Goal: Task Accomplishment & Management: Manage account settings

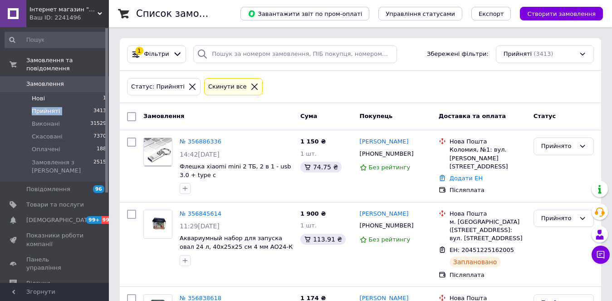
click at [49, 92] on li "Нові 1" at bounding box center [56, 98] width 112 height 13
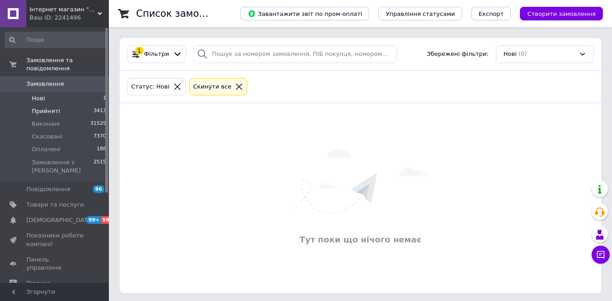
click at [58, 105] on li "Прийняті 3413" at bounding box center [56, 111] width 112 height 13
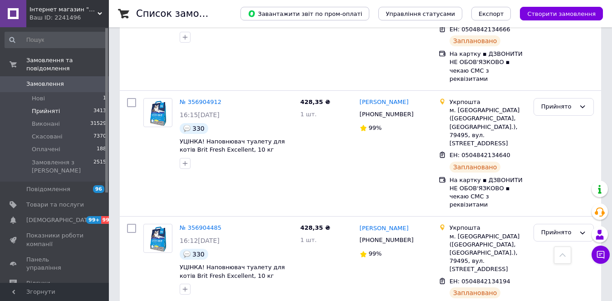
scroll to position [544, 0]
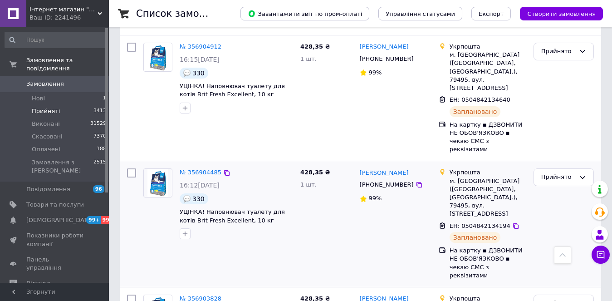
click at [343, 165] on div "428,35 ₴ 1 шт." at bounding box center [326, 224] width 59 height 118
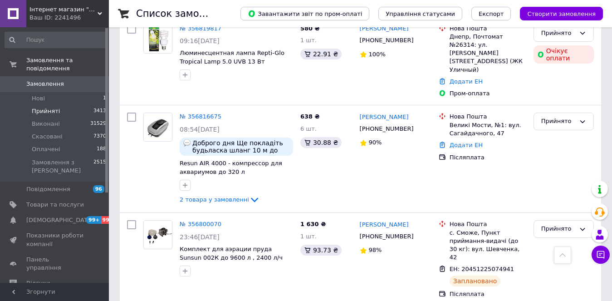
scroll to position [1668, 0]
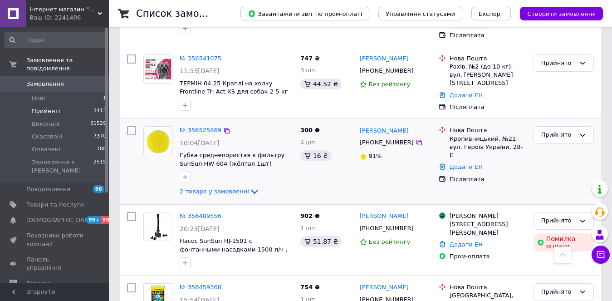
scroll to position [1542, 0]
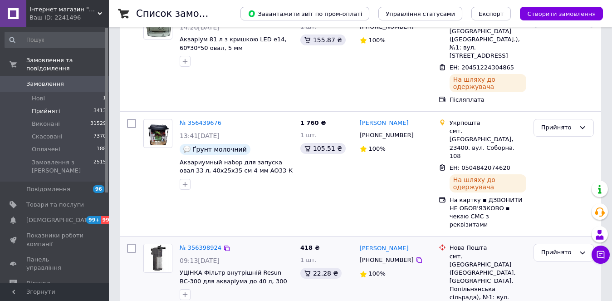
scroll to position [210, 0]
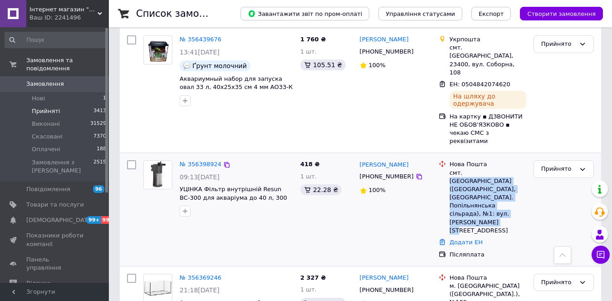
drag, startPoint x: 461, startPoint y: 133, endPoint x: 508, endPoint y: 175, distance: 62.7
click at [508, 175] on div "смт. Попільня (Житомирська обл., Житомирський р-н. Попільнянська сільрада), №1:…" at bounding box center [487, 202] width 77 height 66
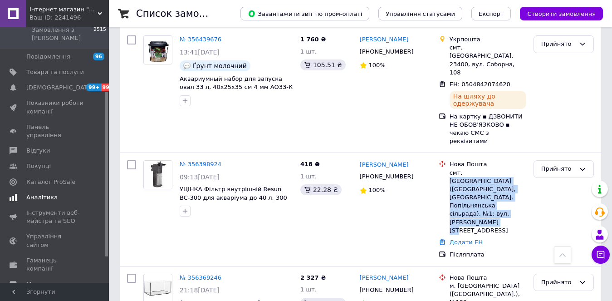
scroll to position [136, 0]
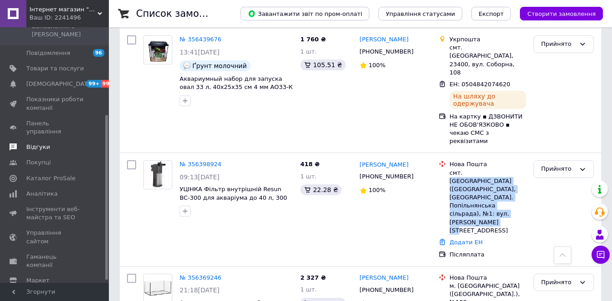
click at [42, 143] on span "Відгуки" at bounding box center [38, 147] width 24 height 8
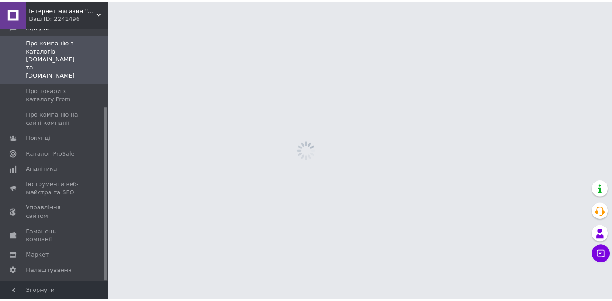
scroll to position [115, 0]
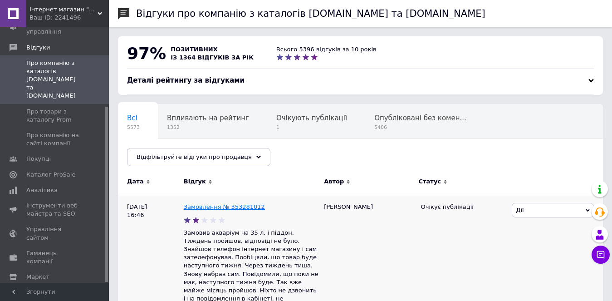
click at [223, 209] on link "Замовлення № 353281012" at bounding box center [224, 206] width 81 height 7
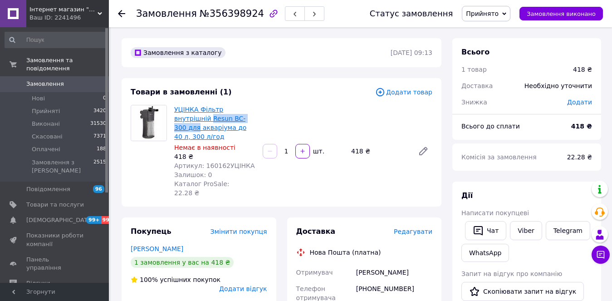
drag, startPoint x: 212, startPoint y: 118, endPoint x: 174, endPoint y: 120, distance: 38.1
click at [173, 120] on div "УЦІНКА Фільтр внутрішній Resun BC-300 для акваріума до 40 л, 300 л/год Немає в …" at bounding box center [215, 151] width 88 height 96
copy link "Resun BC-300 для"
click at [414, 228] on span "Редагувати" at bounding box center [413, 231] width 39 height 7
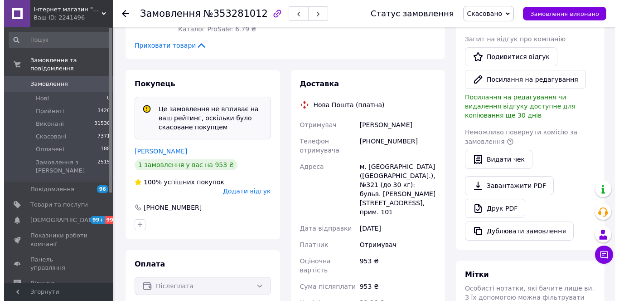
scroll to position [272, 0]
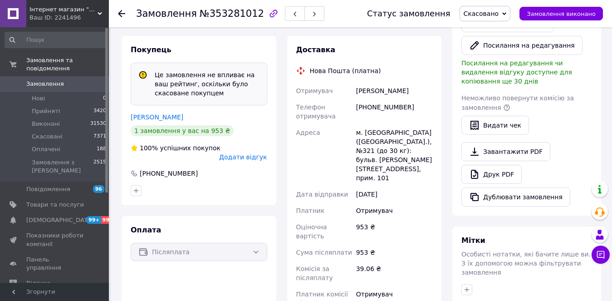
click at [237, 153] on span "Додати відгук" at bounding box center [243, 156] width 48 height 7
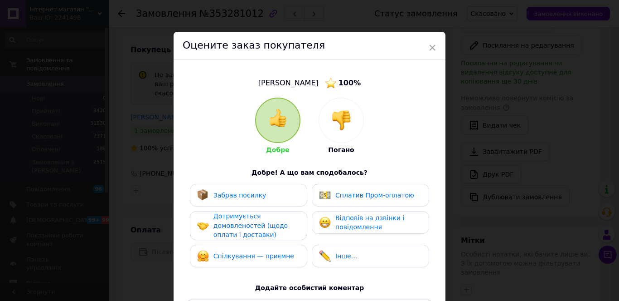
click at [358, 111] on div at bounding box center [341, 120] width 44 height 44
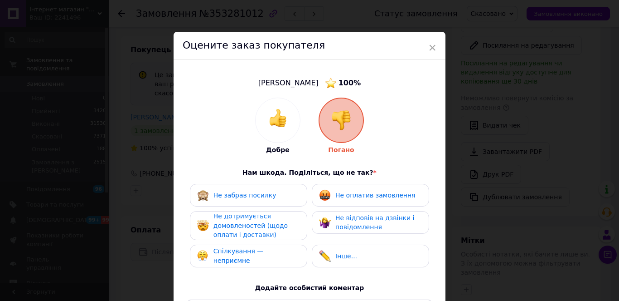
click at [357, 212] on div "Не відповів на дзвінки і повідомлення" at bounding box center [370, 222] width 117 height 23
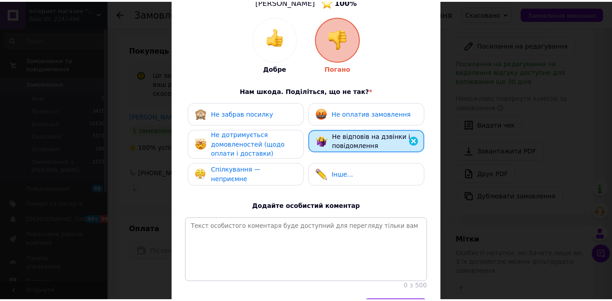
scroll to position [146, 0]
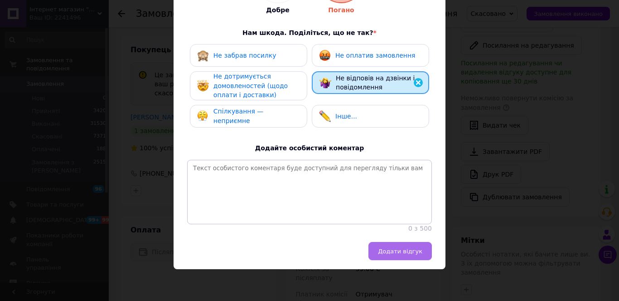
click at [406, 252] on span "Додати відгук" at bounding box center [400, 251] width 44 height 7
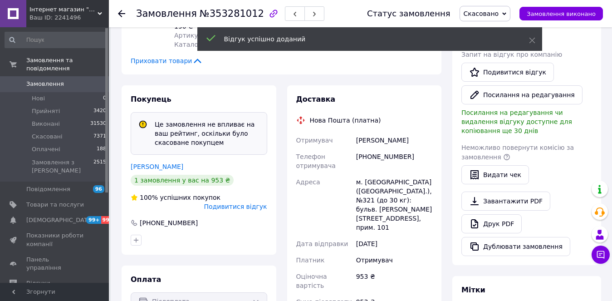
scroll to position [227, 0]
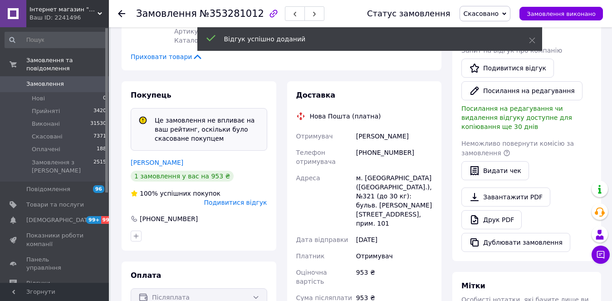
drag, startPoint x: 176, startPoint y: 154, endPoint x: 212, endPoint y: 155, distance: 35.4
click at [176, 159] on link "Андрушків Володимир" at bounding box center [157, 162] width 53 height 7
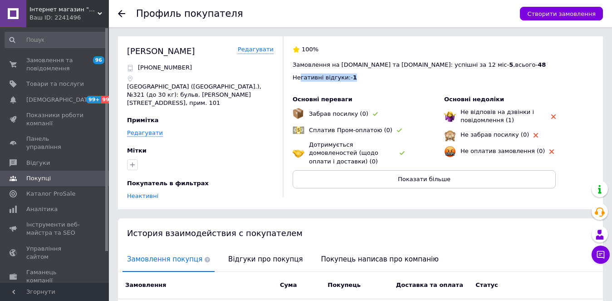
drag, startPoint x: 298, startPoint y: 79, endPoint x: 396, endPoint y: 81, distance: 98.0
click at [396, 81] on div "Негативні відгуки: - 1" at bounding box center [443, 77] width 301 height 8
drag, startPoint x: 380, startPoint y: 68, endPoint x: 349, endPoint y: 67, distance: 30.8
click at [379, 68] on span "Замовлення на Prom.ua та Bigl.ua: успішні за 12 міс - 5 , всього - 48" at bounding box center [419, 64] width 253 height 7
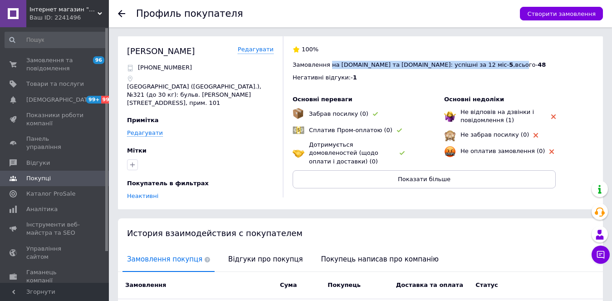
drag, startPoint x: 327, startPoint y: 63, endPoint x: 454, endPoint y: 62, distance: 127.0
click at [454, 62] on span "Замовлення на Prom.ua та Bigl.ua: успішні за 12 міс - 5 , всього - 48" at bounding box center [419, 64] width 253 height 7
click at [409, 87] on div "100% Замовлення на Prom.ua та Bigl.ua: успішні за 12 міс - 5 , всього - 48 Нега…" at bounding box center [438, 116] width 311 height 161
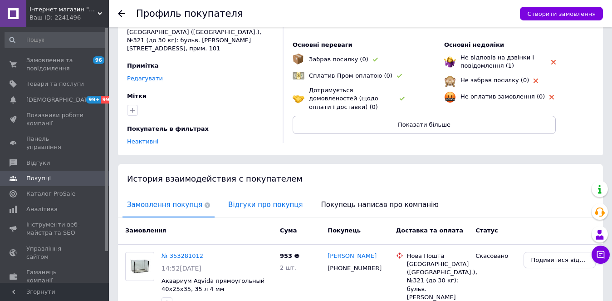
scroll to position [111, 0]
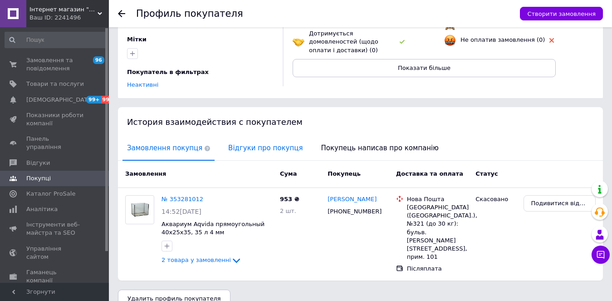
click at [244, 141] on span "Відгуки про покупця" at bounding box center [265, 148] width 83 height 23
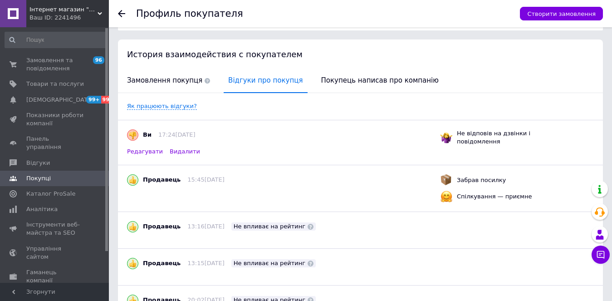
scroll to position [173, 0]
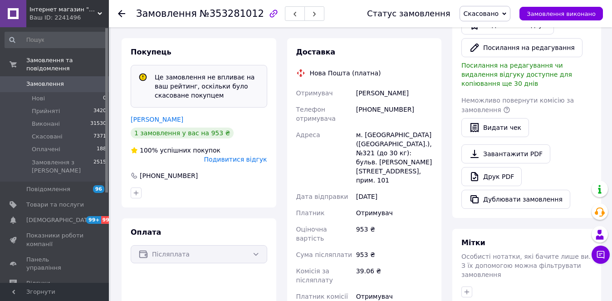
scroll to position [272, 0]
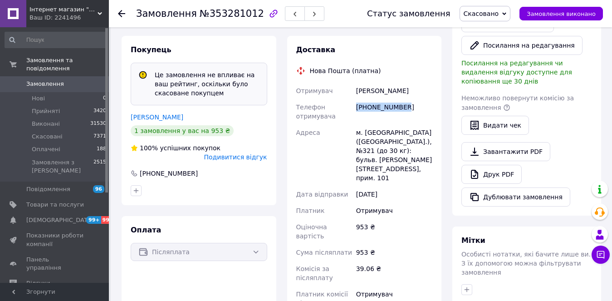
drag, startPoint x: 356, startPoint y: 96, endPoint x: 428, endPoint y: 99, distance: 71.7
click at [428, 99] on div "+380679821979" at bounding box center [394, 111] width 80 height 25
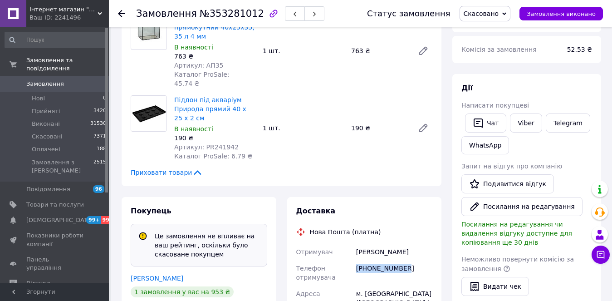
scroll to position [0, 0]
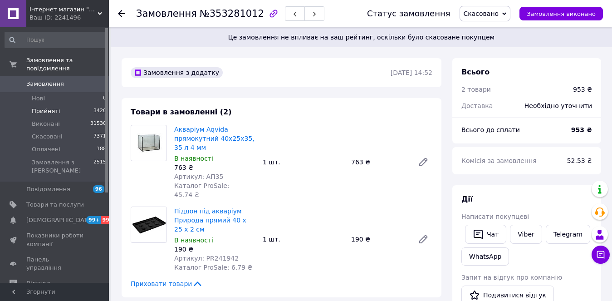
click at [45, 107] on span "Прийняті" at bounding box center [46, 111] width 28 height 8
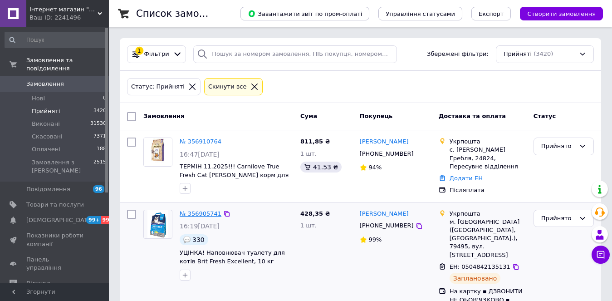
click at [204, 210] on link "№ 356905741" at bounding box center [201, 213] width 42 height 7
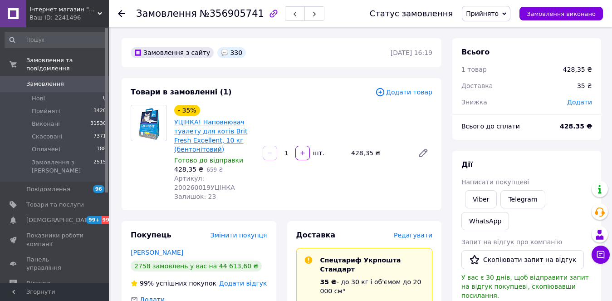
click at [215, 135] on link "УЦІНКА! Наповнювач туалету для котів Brit Fresh Excellent, 10 кг (бентонітовий)" at bounding box center [210, 135] width 73 height 34
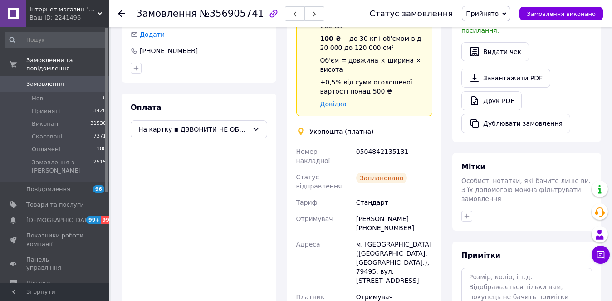
scroll to position [317, 0]
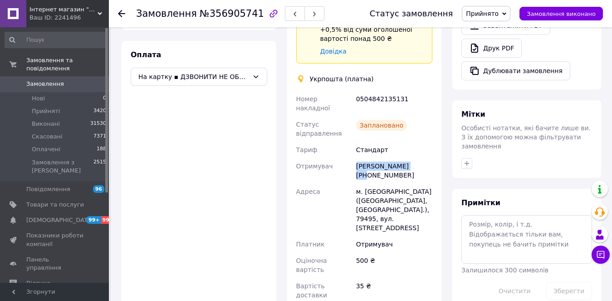
drag, startPoint x: 357, startPoint y: 139, endPoint x: 409, endPoint y: 140, distance: 52.2
click at [409, 158] on div "Вікторія Гранкіна +380680111657" at bounding box center [394, 170] width 80 height 25
copy div "Вікторія Гранкіна"
drag, startPoint x: 357, startPoint y: 150, endPoint x: 425, endPoint y: 148, distance: 68.0
click at [426, 158] on div "Вікторія Гранкіна +380680111657" at bounding box center [394, 170] width 80 height 25
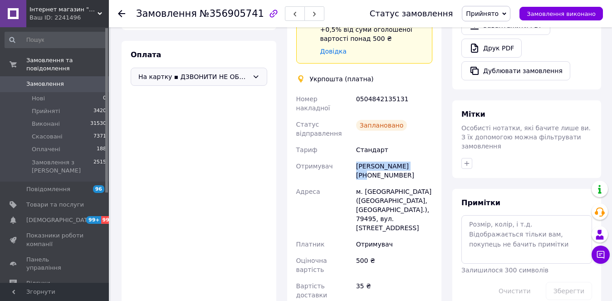
copy div "+380680111657"
click at [57, 92] on li "Нові 0" at bounding box center [56, 98] width 112 height 13
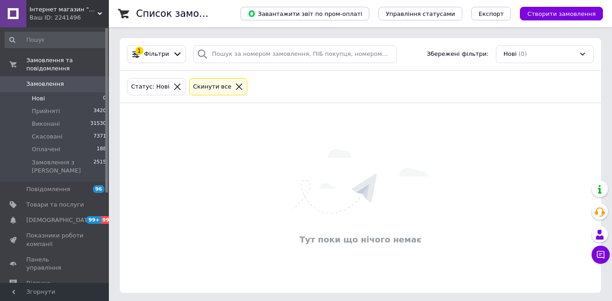
click at [44, 80] on span "Замовлення" at bounding box center [45, 84] width 38 height 8
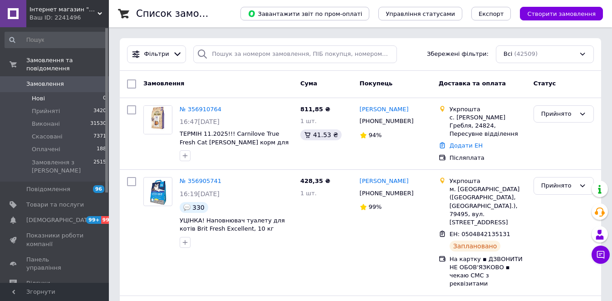
click at [31, 92] on li "Нові 0" at bounding box center [56, 98] width 112 height 13
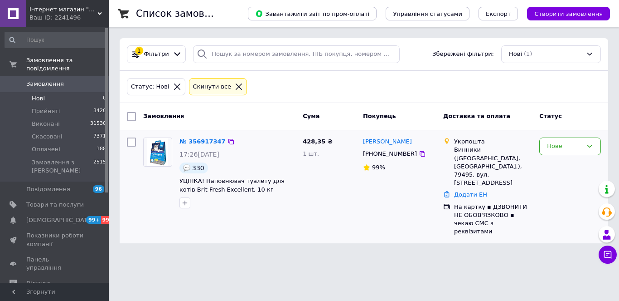
click at [198, 137] on div "№ 356917347" at bounding box center [203, 142] width 48 height 10
click at [202, 143] on link "№ 356917347" at bounding box center [203, 141] width 46 height 7
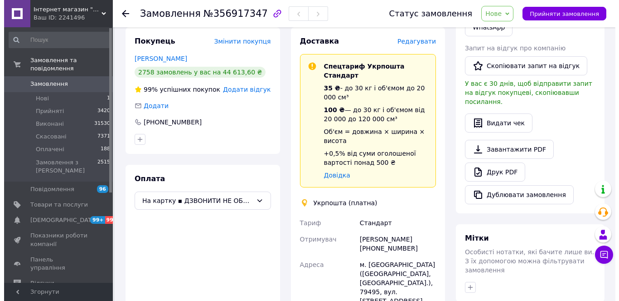
scroll to position [136, 0]
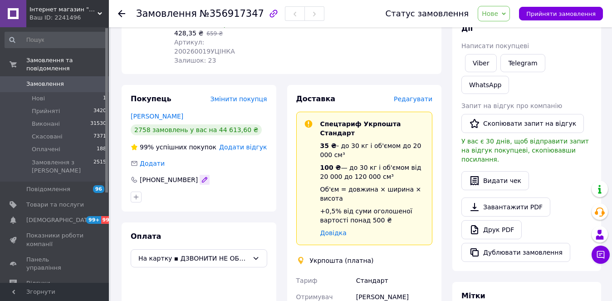
click at [202, 177] on icon "button" at bounding box center [204, 179] width 5 height 5
type input "+380680111657"
click at [158, 190] on div at bounding box center [199, 197] width 140 height 15
drag, startPoint x: 140, startPoint y: 170, endPoint x: 184, endPoint y: 168, distance: 44.5
click at [184, 175] on div "+380680111657" at bounding box center [169, 179] width 60 height 9
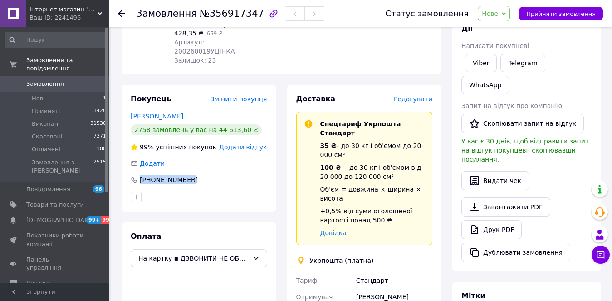
copy div "+380680111657"
click at [415, 95] on span "Редагувати" at bounding box center [413, 98] width 39 height 7
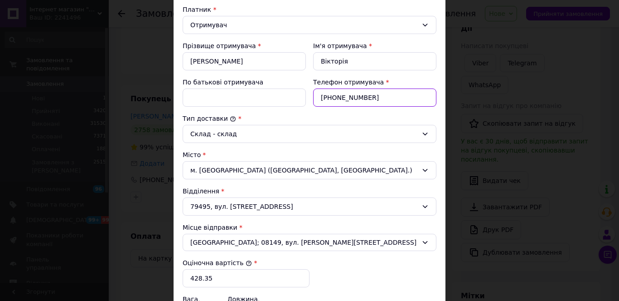
drag, startPoint x: 308, startPoint y: 97, endPoint x: 306, endPoint y: 101, distance: 4.9
click at [303, 98] on div "Прізвище отримувача * Гранкіна Ім'я отримувача * Вікторія По батькові отримувач…" at bounding box center [309, 74] width 261 height 73
paste input "680111657"
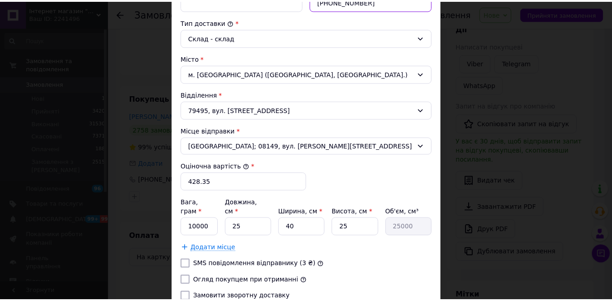
scroll to position [299, 0]
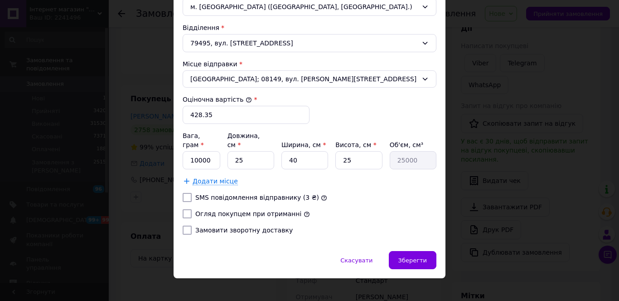
type input "+380680111657"
drag, startPoint x: 188, startPoint y: 203, endPoint x: 196, endPoint y: 194, distance: 12.5
click at [189, 209] on input "Огляд покупцем при отриманні" at bounding box center [187, 213] width 9 height 9
checkbox input "true"
drag, startPoint x: 194, startPoint y: 113, endPoint x: 190, endPoint y: 109, distance: 5.8
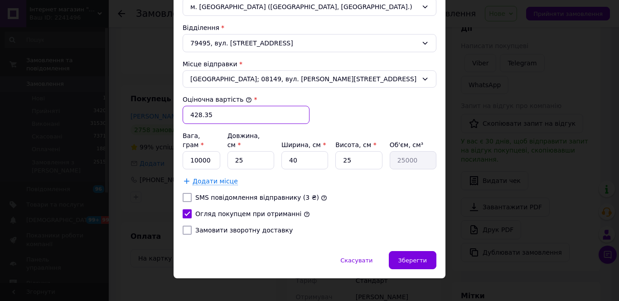
click at [188, 114] on input "428.35" at bounding box center [246, 115] width 127 height 18
type input "500"
type input "3"
type input "10000"
type input "3"
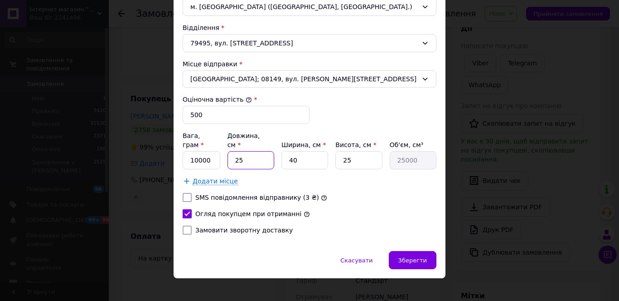
type input "3000"
type input "30"
type input "30000"
type input "30"
type input "2"
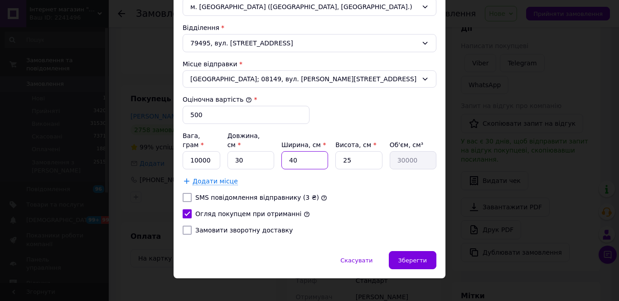
type input "1500"
type input "20"
type input "15000"
type input "20"
type input "2"
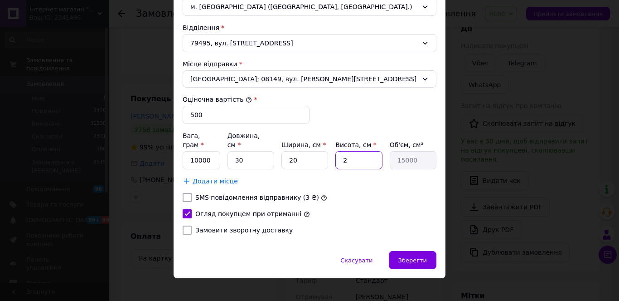
type input "1200"
type input "20"
type input "12000"
type input "20"
click at [418, 257] on span "Зберегти" at bounding box center [413, 260] width 29 height 7
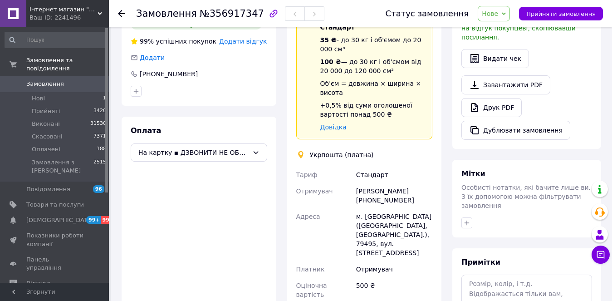
scroll to position [408, 0]
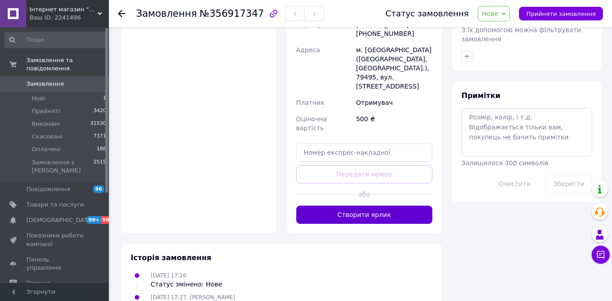
click at [366, 205] on button "Створити ярлик" at bounding box center [364, 214] width 137 height 18
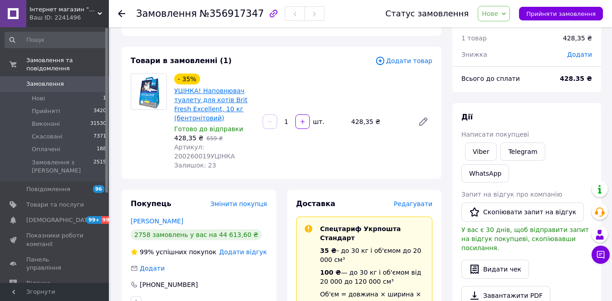
scroll to position [0, 0]
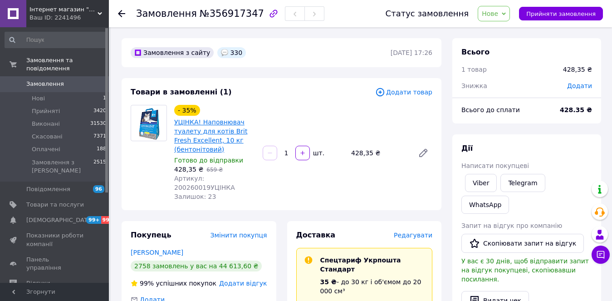
click at [200, 142] on link "УЦІНКА! Наповнювач туалету для котів Brit Fresh Excellent, 10 кг (бентонітовий)" at bounding box center [210, 135] width 73 height 34
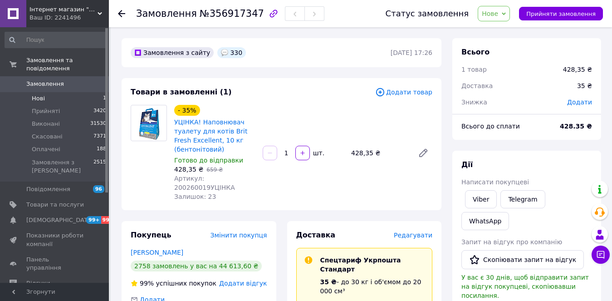
click at [55, 93] on li "Нові 1" at bounding box center [56, 98] width 112 height 13
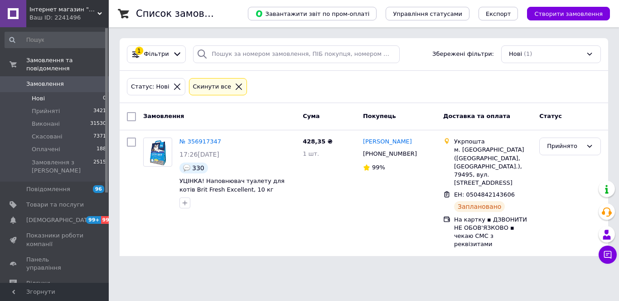
click at [36, 94] on span "Нові" at bounding box center [38, 98] width 13 height 8
click at [53, 80] on span "Замовлення" at bounding box center [45, 84] width 38 height 8
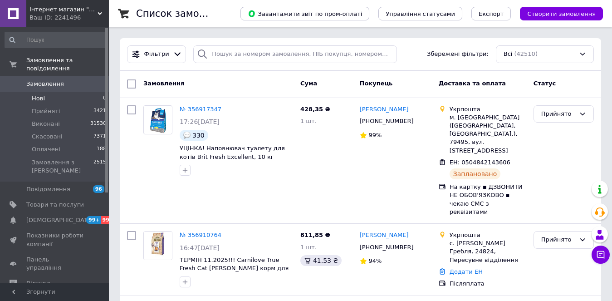
click at [49, 92] on li "Нові 0" at bounding box center [56, 98] width 112 height 13
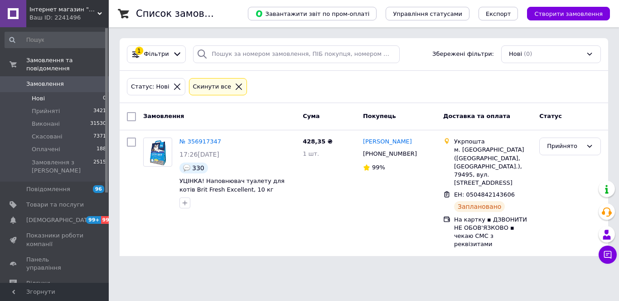
click at [60, 76] on link "Замовлення 0" at bounding box center [56, 83] width 112 height 15
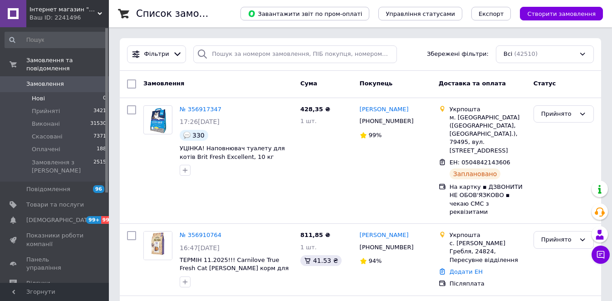
click at [38, 94] on span "Нові" at bounding box center [38, 98] width 13 height 8
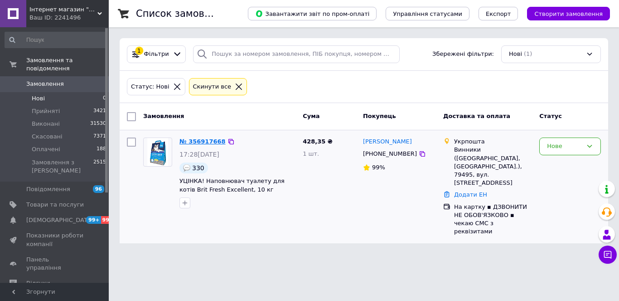
click at [196, 142] on link "№ 356917668" at bounding box center [203, 141] width 46 height 7
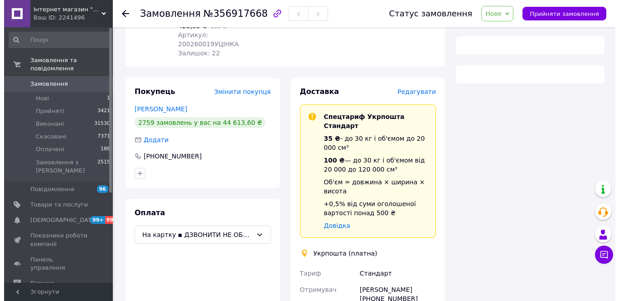
scroll to position [181, 0]
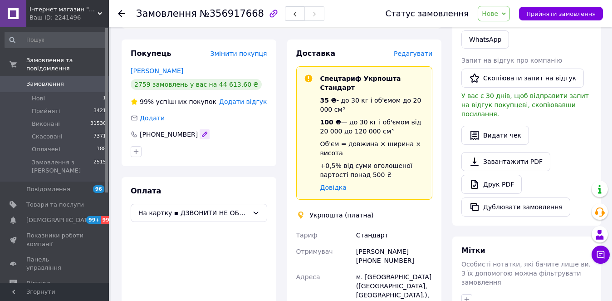
click at [202, 132] on icon "button" at bounding box center [204, 134] width 5 height 5
type input "+380680111657"
click at [200, 151] on div "Покупець Змінити покупця Гранкіна Вікторія 2759 замовлень у вас на 44 613,60 ₴ …" at bounding box center [199, 102] width 155 height 127
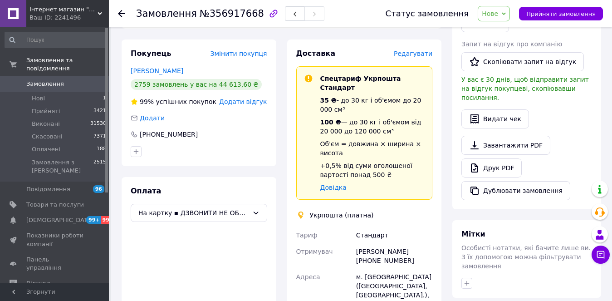
click at [413, 50] on span "Редагувати" at bounding box center [413, 53] width 39 height 7
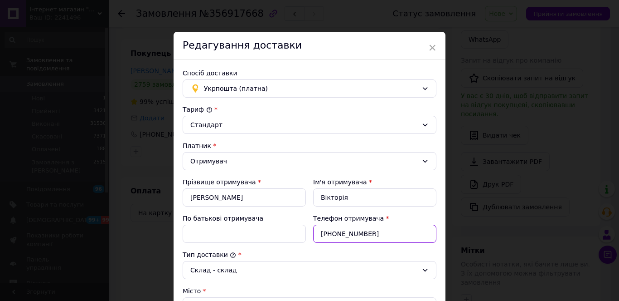
drag, startPoint x: 378, startPoint y: 239, endPoint x: 270, endPoint y: 234, distance: 108.5
click at [270, 234] on div "Прізвище отримувача * Гранкіна Ім'я отримувача * Вікторія По батькові отримувач…" at bounding box center [309, 210] width 261 height 73
paste input "680111657"
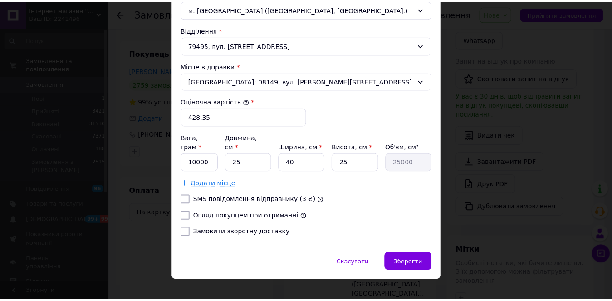
scroll to position [299, 0]
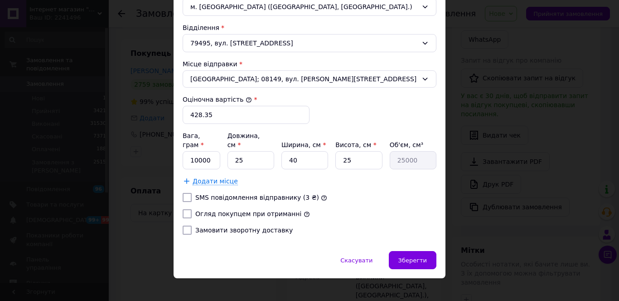
type input "+380680111657"
click at [187, 209] on input "Огляд покупцем при отриманні" at bounding box center [187, 213] width 9 height 9
checkbox input "true"
drag, startPoint x: 198, startPoint y: 113, endPoint x: 184, endPoint y: 115, distance: 13.8
click at [184, 115] on input "428.35" at bounding box center [246, 115] width 127 height 18
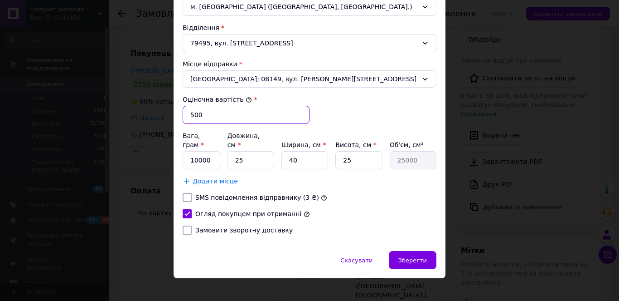
type input "500"
click at [229, 156] on input "25" at bounding box center [251, 160] width 47 height 18
type input "3"
type input "3000"
type input "30"
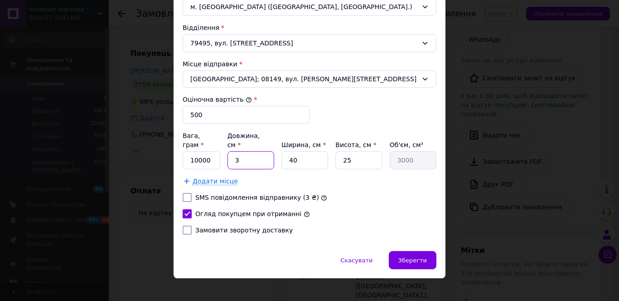
type input "30000"
type input "30"
type input "2"
type input "1500"
type input "20"
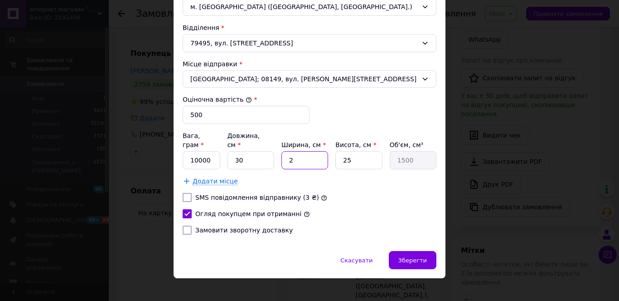
type input "15000"
type input "20"
type input "2"
type input "1200"
type input "20"
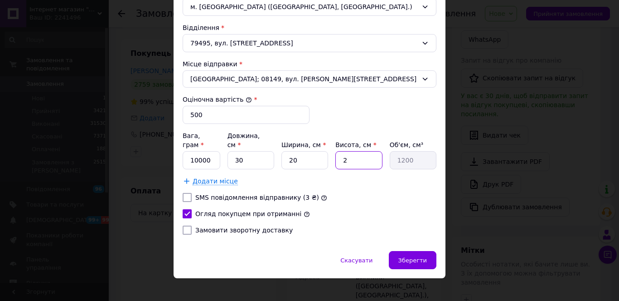
type input "12000"
type input "20"
click at [409, 257] on span "Зберегти" at bounding box center [413, 260] width 29 height 7
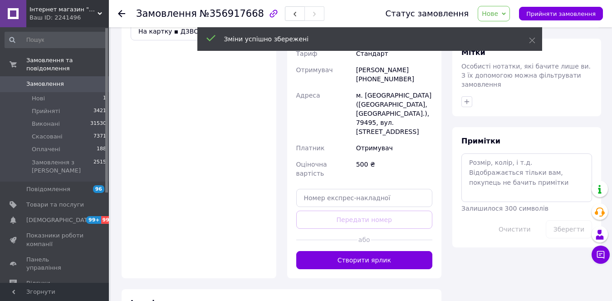
scroll to position [408, 0]
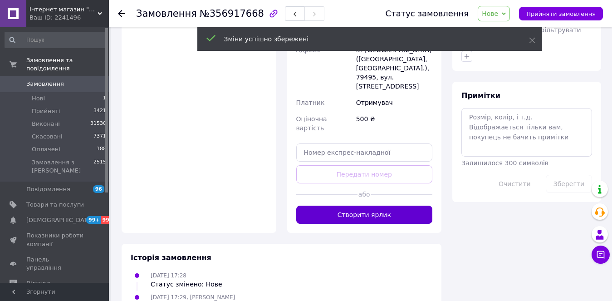
click at [374, 205] on button "Створити ярлик" at bounding box center [364, 214] width 137 height 18
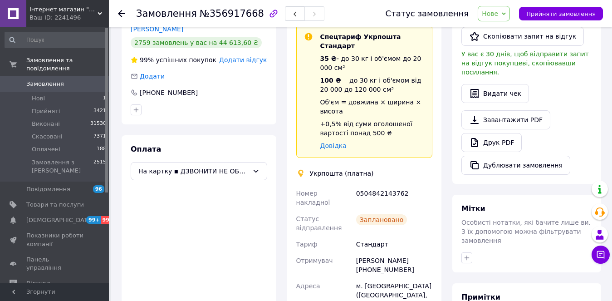
scroll to position [363, 0]
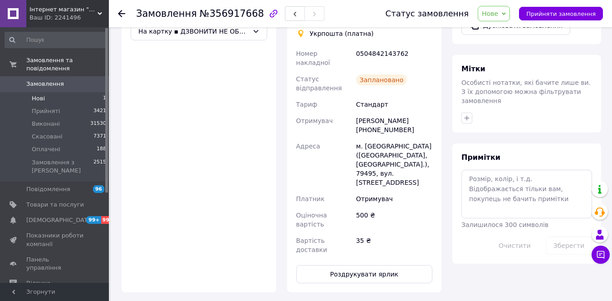
click at [53, 95] on li "Нові 1" at bounding box center [56, 98] width 112 height 13
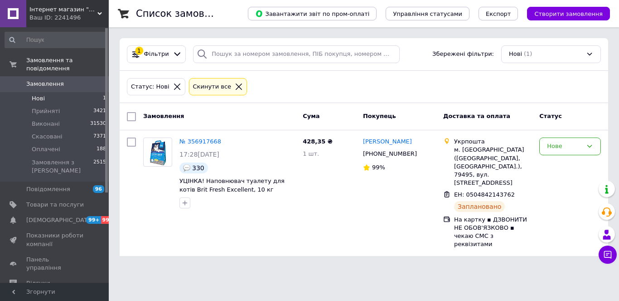
click at [44, 92] on li "Нові 1" at bounding box center [56, 98] width 112 height 13
click at [63, 76] on link "Замовлення 0" at bounding box center [56, 83] width 112 height 15
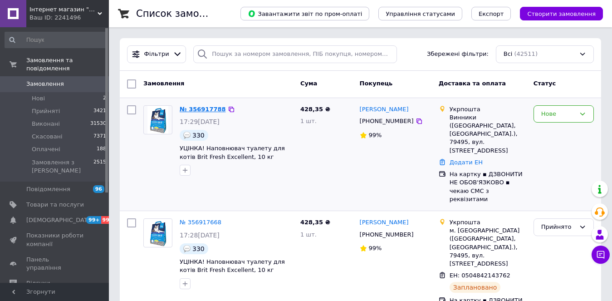
click at [197, 108] on link "№ 356917788" at bounding box center [203, 109] width 46 height 7
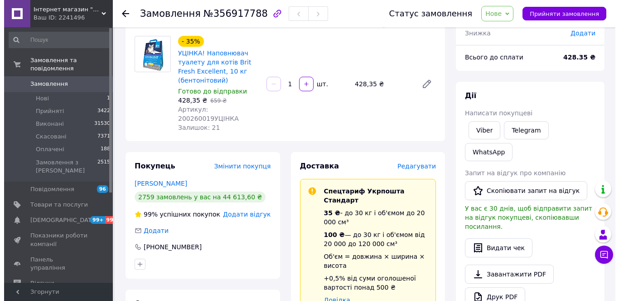
scroll to position [136, 0]
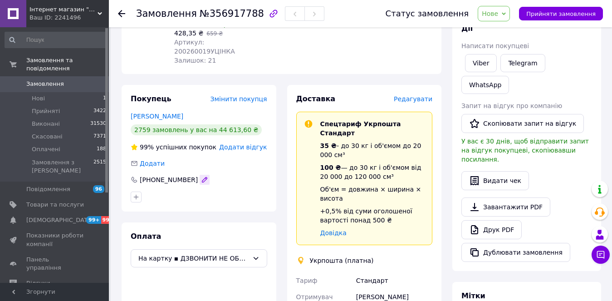
click at [202, 177] on icon "button" at bounding box center [204, 179] width 5 height 5
type input "+380680111657"
click at [194, 190] on div at bounding box center [199, 197] width 140 height 15
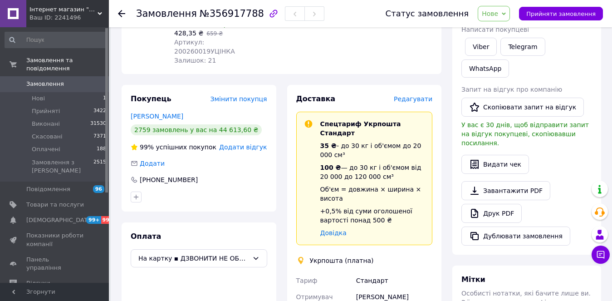
click at [415, 95] on span "Редагувати" at bounding box center [413, 98] width 39 height 7
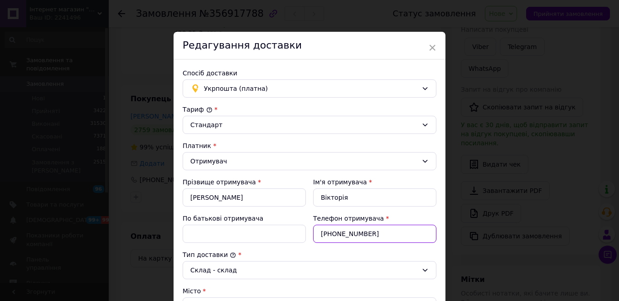
drag, startPoint x: 375, startPoint y: 230, endPoint x: 289, endPoint y: 252, distance: 89.3
paste input "680111657"
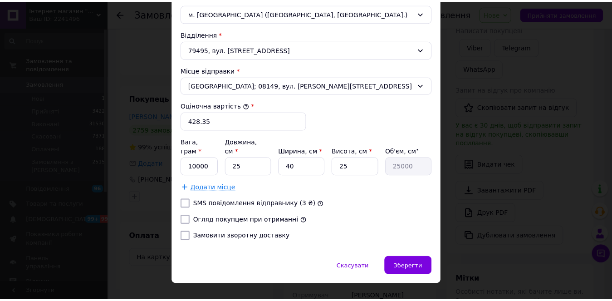
scroll to position [299, 0]
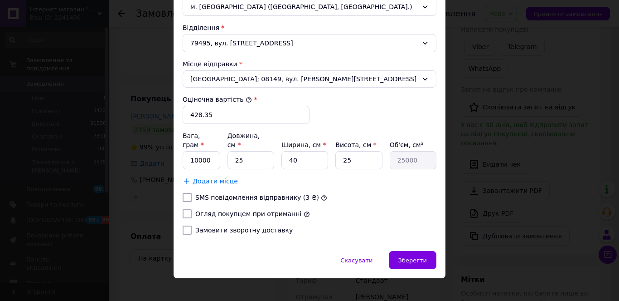
type input "+380680111657"
click at [187, 209] on input "Огляд покупцем при отриманні" at bounding box center [187, 213] width 9 height 9
checkbox input "true"
drag, startPoint x: 242, startPoint y: 151, endPoint x: 229, endPoint y: 153, distance: 12.8
click at [229, 153] on input "25" at bounding box center [251, 160] width 47 height 18
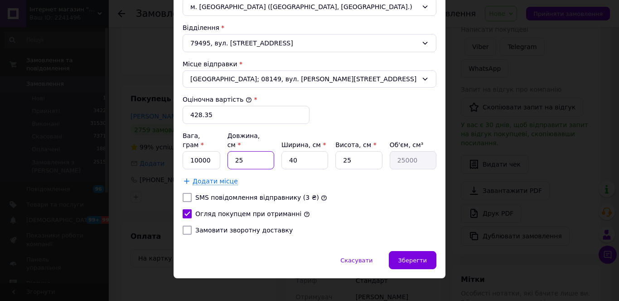
type input "3"
type input "3000"
type input "30"
type input "30000"
type input "30"
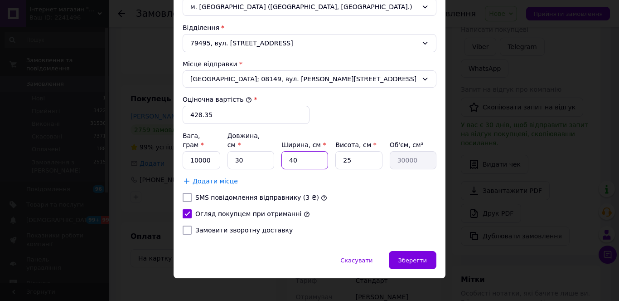
type input "2"
type input "1500"
type input "20"
type input "15000"
type input "20"
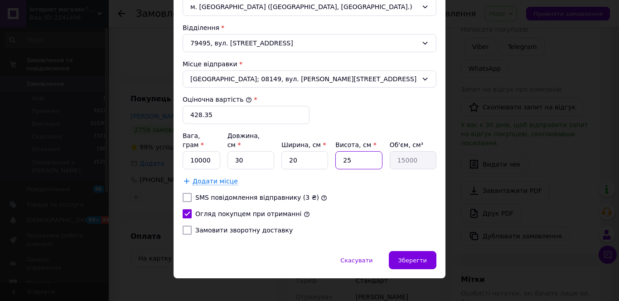
type input "2"
type input "1200"
type input "20"
type input "12000"
type input "20"
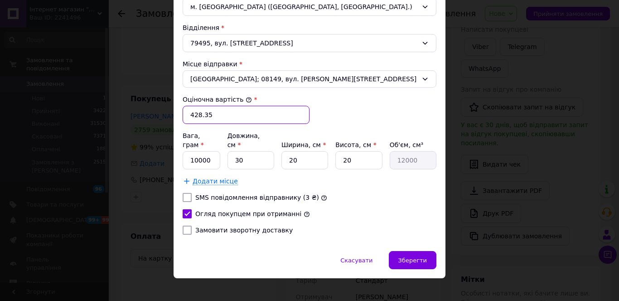
drag, startPoint x: 219, startPoint y: 116, endPoint x: 180, endPoint y: 122, distance: 40.5
click at [180, 122] on div "Спосіб доставки Укрпошта (платна) Тариф * Стандарт Платник * Отримувач Прізвище…" at bounding box center [310, 5] width 272 height 491
type input "500"
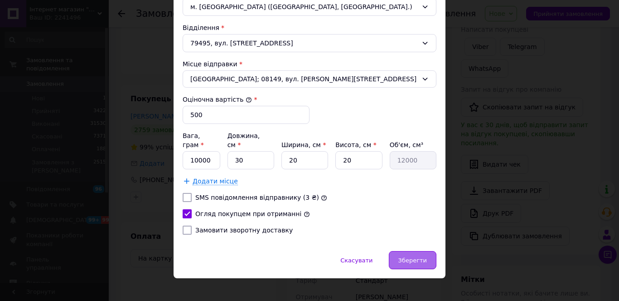
click at [418, 257] on span "Зберегти" at bounding box center [413, 260] width 29 height 7
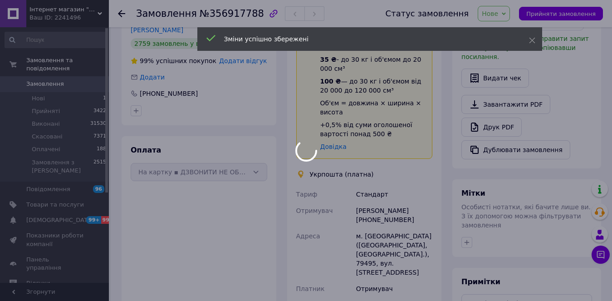
scroll to position [317, 0]
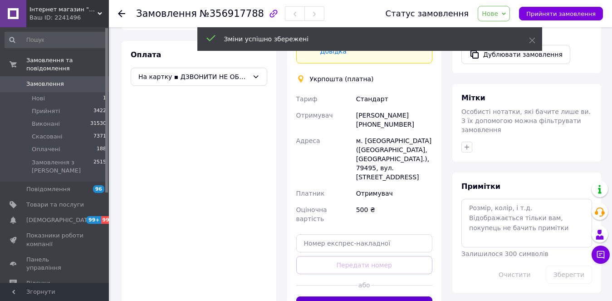
click at [395, 296] on button "Створити ярлик" at bounding box center [364, 305] width 137 height 18
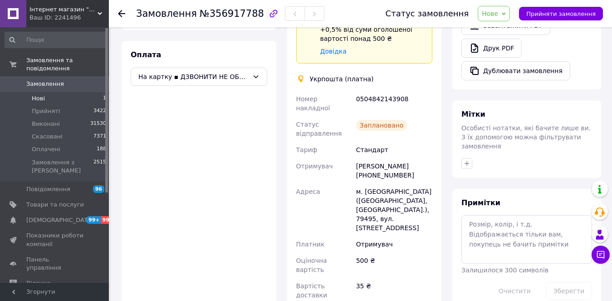
click at [60, 94] on li "Нові 1" at bounding box center [56, 98] width 112 height 13
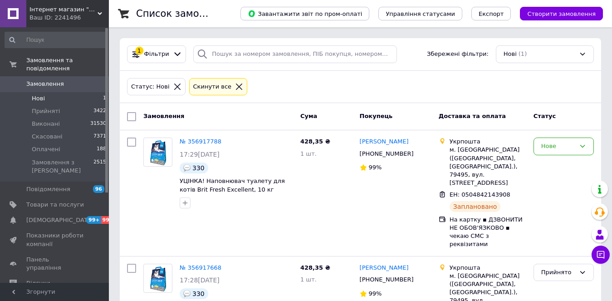
click at [44, 92] on li "Нові 1" at bounding box center [56, 98] width 112 height 13
click at [59, 76] on link "Замовлення 0" at bounding box center [56, 83] width 112 height 15
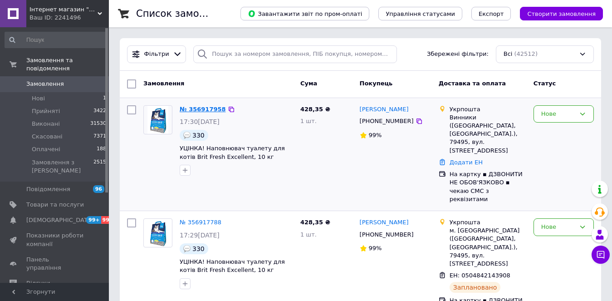
click at [212, 106] on link "№ 356917958" at bounding box center [203, 109] width 46 height 7
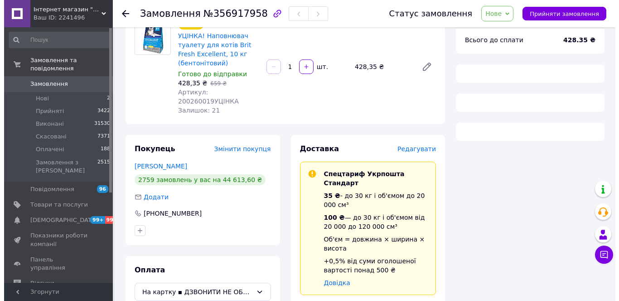
scroll to position [91, 0]
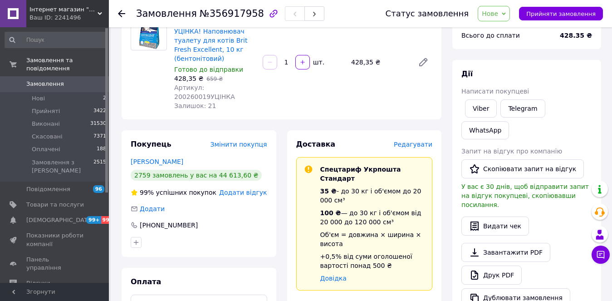
drag, startPoint x: 414, startPoint y: 127, endPoint x: 416, endPoint y: 134, distance: 6.7
click at [416, 141] on span "Редагувати" at bounding box center [413, 144] width 39 height 7
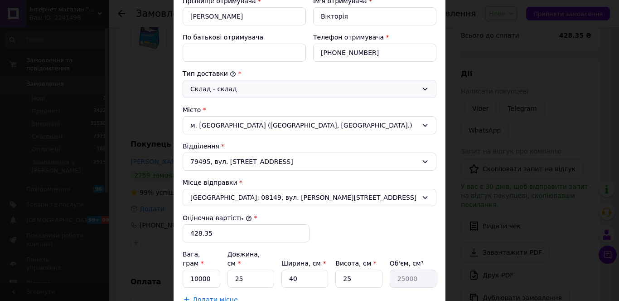
scroll to position [136, 0]
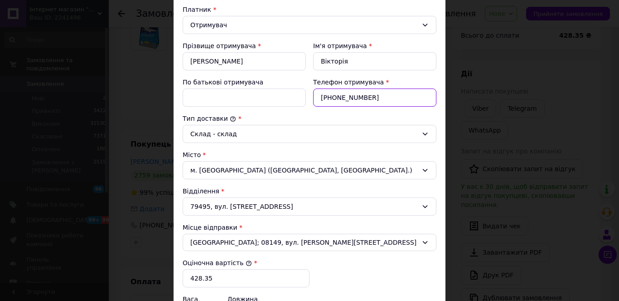
drag, startPoint x: 377, startPoint y: 95, endPoint x: 288, endPoint y: 106, distance: 89.6
click at [288, 106] on div "Прізвище отримувача * Гранкіна Ім'я отримувача * Вікторія По батькові отримувач…" at bounding box center [309, 74] width 261 height 73
paste input "680111657"
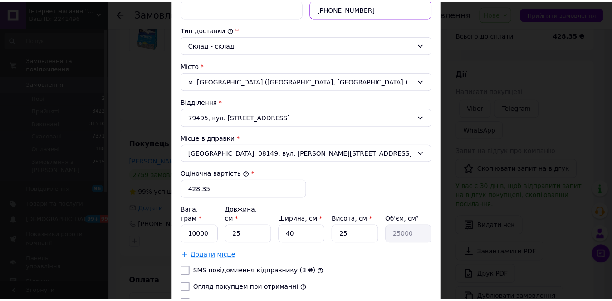
scroll to position [299, 0]
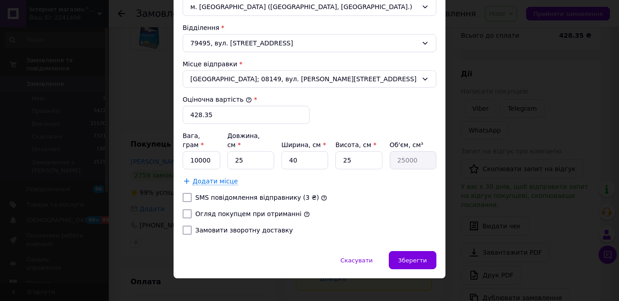
type input "+380680111657"
drag, startPoint x: 188, startPoint y: 205, endPoint x: 195, endPoint y: 166, distance: 38.8
click at [189, 209] on input "Огляд покупцем при отриманні" at bounding box center [187, 213] width 9 height 9
checkbox input "true"
drag, startPoint x: 210, startPoint y: 147, endPoint x: 185, endPoint y: 150, distance: 24.2
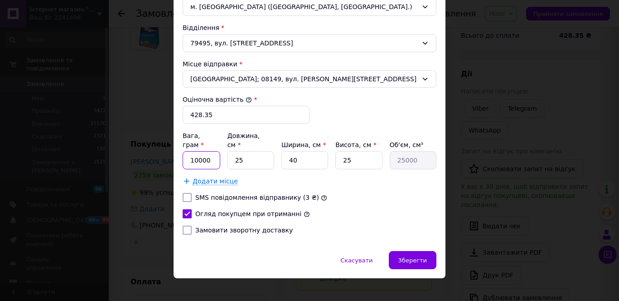
click at [185, 151] on input "10000" at bounding box center [202, 160] width 38 height 18
drag, startPoint x: 213, startPoint y: 113, endPoint x: 182, endPoint y: 117, distance: 30.7
click at [183, 117] on input "428.35" at bounding box center [246, 115] width 127 height 18
type input "500"
type input "3"
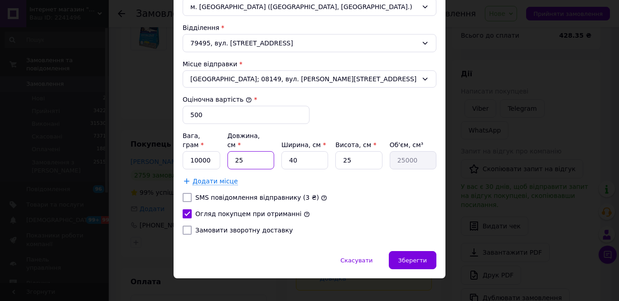
type input "3000"
type input "30"
type input "30000"
type input "30"
type input "2"
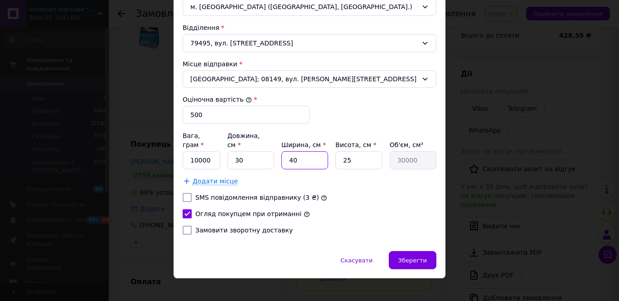
type input "1500"
type input "20"
type input "15000"
type input "20"
type input "2"
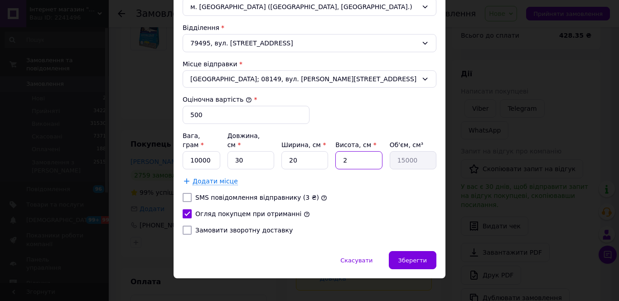
type input "1200"
type input "20"
type input "12000"
type input "20"
click at [415, 257] on span "Зберегти" at bounding box center [413, 260] width 29 height 7
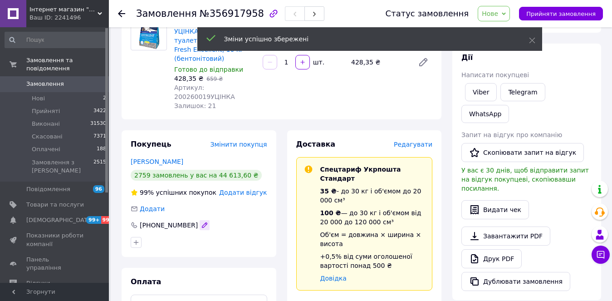
click at [201, 221] on icon "button" at bounding box center [204, 224] width 7 height 7
type input "+380680111657"
click at [180, 235] on div at bounding box center [199, 242] width 140 height 15
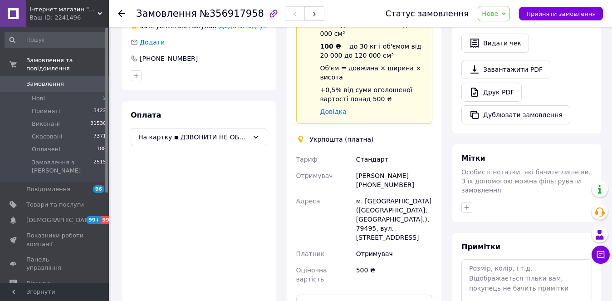
scroll to position [317, 0]
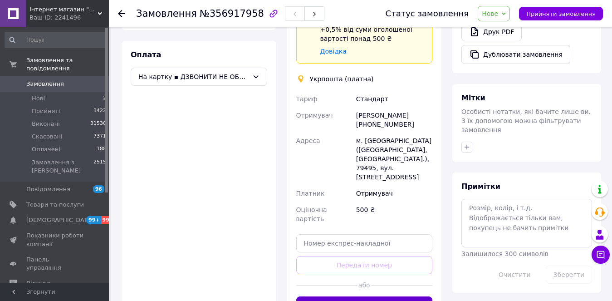
click at [374, 296] on button "Створити ярлик" at bounding box center [364, 305] width 137 height 18
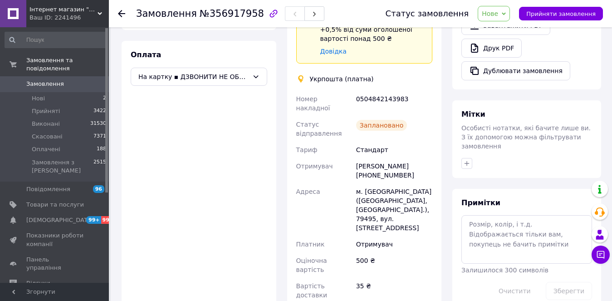
click at [52, 80] on span "Замовлення" at bounding box center [45, 84] width 38 height 8
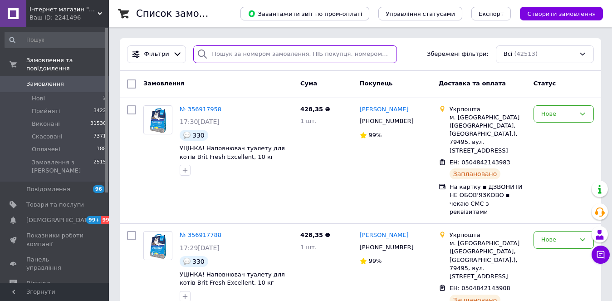
click at [238, 54] on input "search" at bounding box center [294, 54] width 203 height 18
paste input "+380680111657"
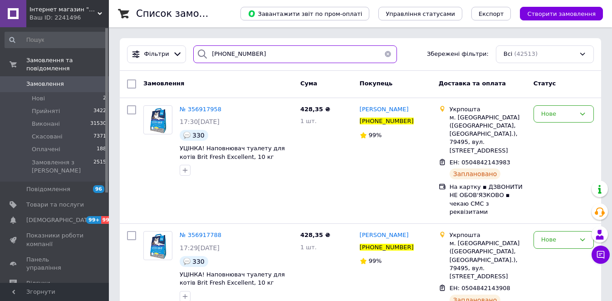
type input "+380680111657"
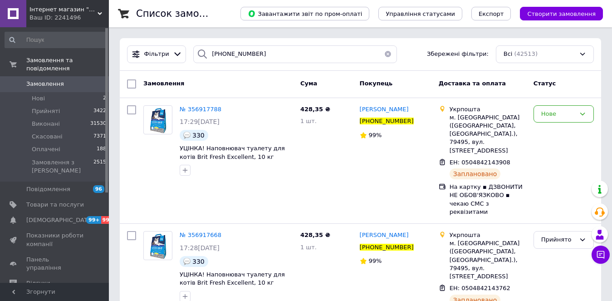
click at [48, 80] on span "Замовлення" at bounding box center [45, 84] width 38 height 8
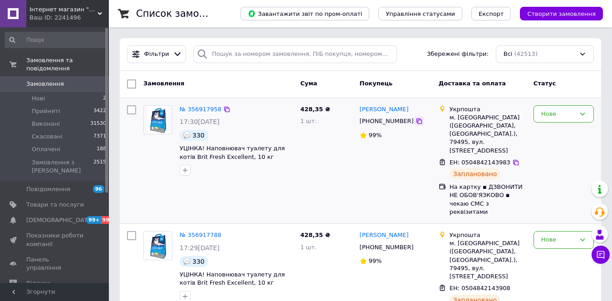
click at [415, 121] on icon at bounding box center [418, 120] width 7 height 7
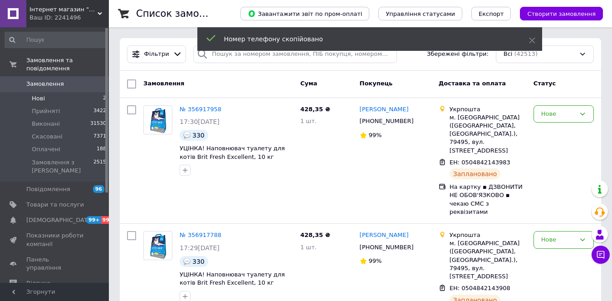
click at [50, 92] on li "Нові 2" at bounding box center [56, 98] width 112 height 13
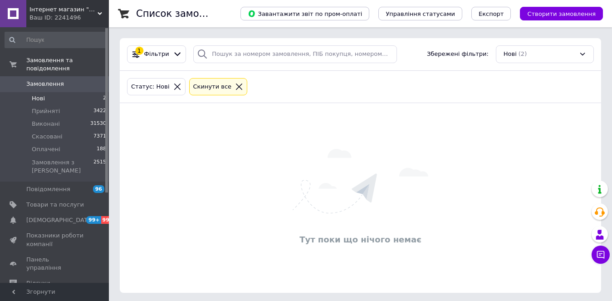
click at [65, 80] on span "Замовлення" at bounding box center [55, 84] width 58 height 8
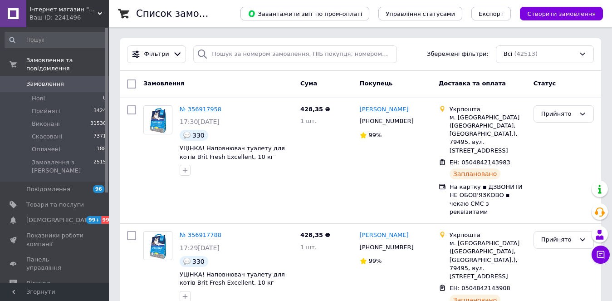
click at [56, 80] on span "Замовлення" at bounding box center [45, 84] width 38 height 8
click at [55, 80] on span "Замовлення" at bounding box center [45, 84] width 38 height 8
click at [49, 92] on li "Нові 2" at bounding box center [56, 98] width 112 height 13
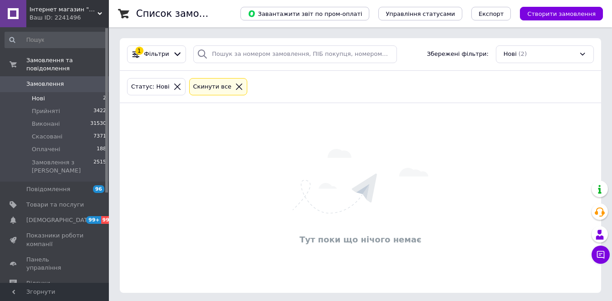
click at [58, 80] on span "Замовлення" at bounding box center [45, 84] width 38 height 8
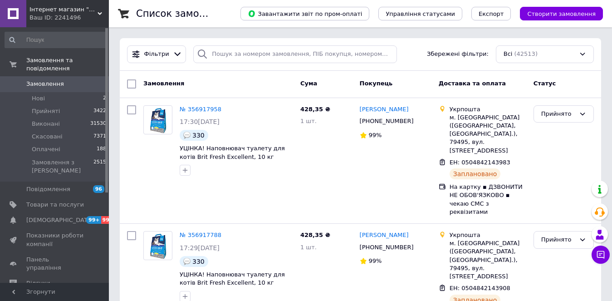
click at [47, 80] on span "Замовлення" at bounding box center [45, 84] width 38 height 8
click at [35, 80] on span "Замовлення" at bounding box center [45, 84] width 38 height 8
click at [71, 80] on link "Замовлення 0" at bounding box center [56, 83] width 112 height 15
click at [80, 80] on span "Замовлення" at bounding box center [55, 84] width 58 height 8
click at [36, 94] on span "Нові" at bounding box center [38, 98] width 13 height 8
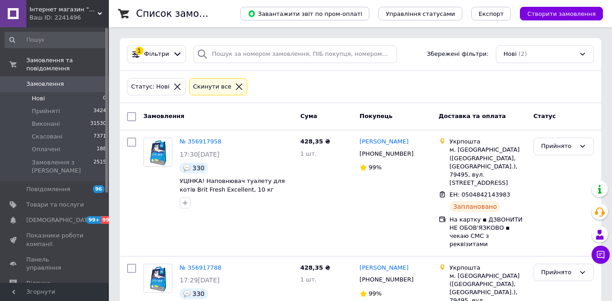
click at [58, 80] on span "Замовлення" at bounding box center [45, 84] width 38 height 8
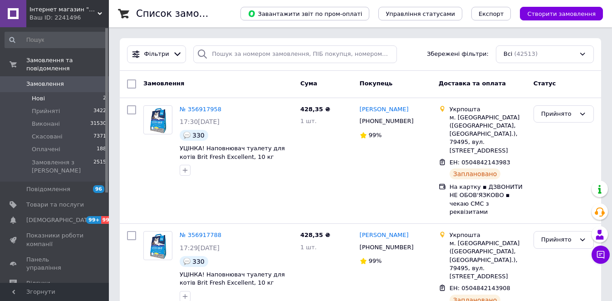
click at [71, 95] on li "Нові 2" at bounding box center [56, 98] width 112 height 13
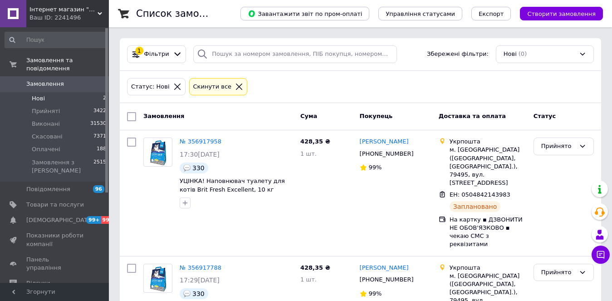
click at [47, 80] on span "Замовлення" at bounding box center [45, 84] width 38 height 8
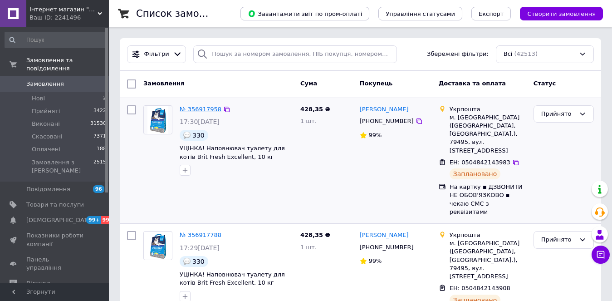
click at [185, 107] on link "№ 356917958" at bounding box center [201, 109] width 42 height 7
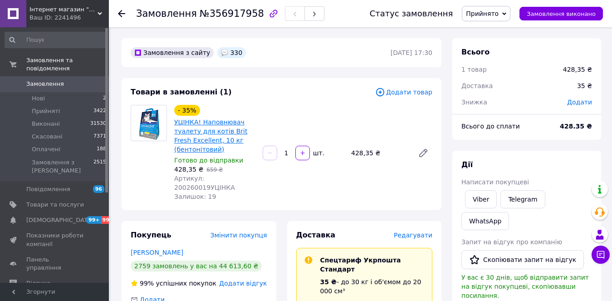
click at [219, 132] on link "УЦІНКА! Наповнювач туалету для котів Brit Fresh Excellent, 10 кг (бентонітовий)" at bounding box center [210, 135] width 73 height 34
click at [48, 83] on link "Замовлення 0" at bounding box center [56, 83] width 112 height 15
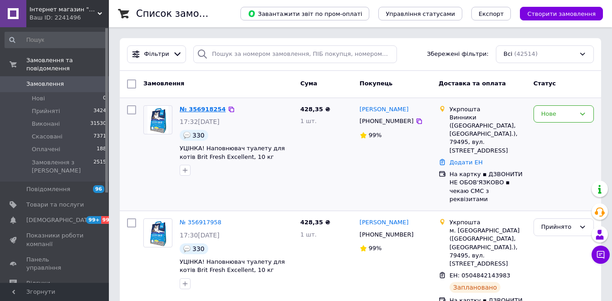
click at [205, 109] on link "№ 356918254" at bounding box center [203, 109] width 46 height 7
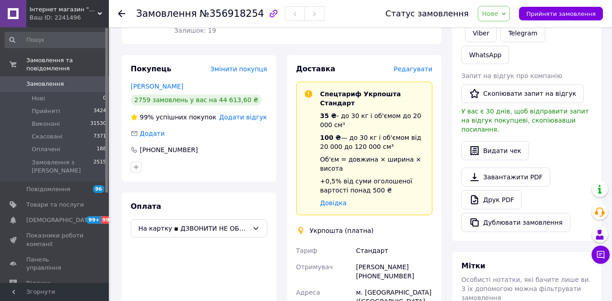
scroll to position [227, 0]
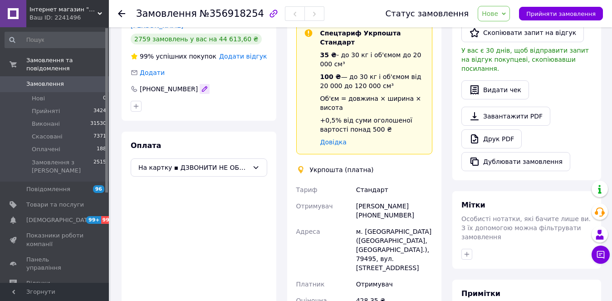
click at [201, 85] on icon "button" at bounding box center [204, 88] width 7 height 7
click at [201, 115] on div "Покупець Змінити покупця Гранкіна Вікторія 2759 замовлень у вас на 44 613,60 ₴ …" at bounding box center [199, 204] width 155 height 420
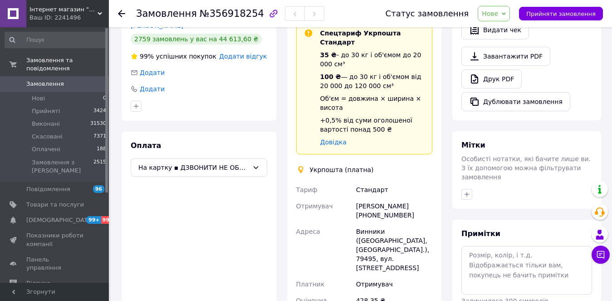
click at [155, 85] on span "Додати" at bounding box center [152, 88] width 25 height 7
click at [57, 105] on li "Прийняті 3424" at bounding box center [56, 111] width 112 height 13
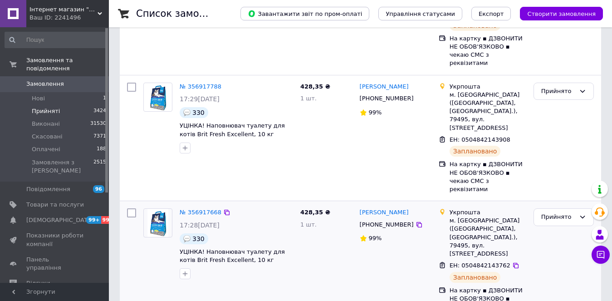
scroll to position [181, 0]
click at [415, 220] on icon at bounding box center [418, 223] width 7 height 7
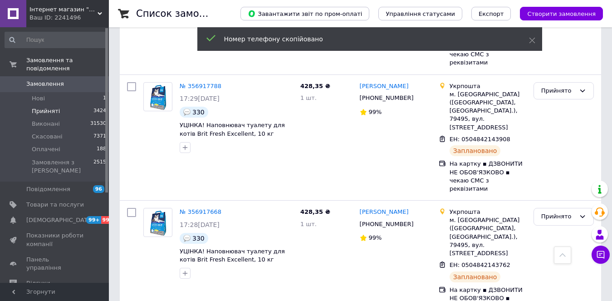
click at [51, 92] on li "Нові 1" at bounding box center [56, 98] width 112 height 13
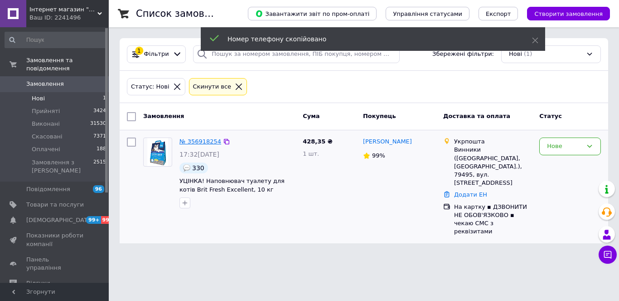
click at [192, 138] on link "№ 356918254" at bounding box center [201, 141] width 42 height 7
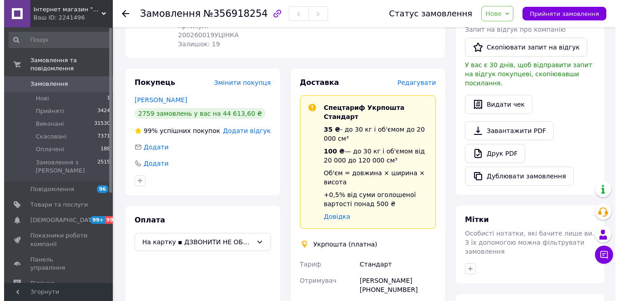
scroll to position [136, 0]
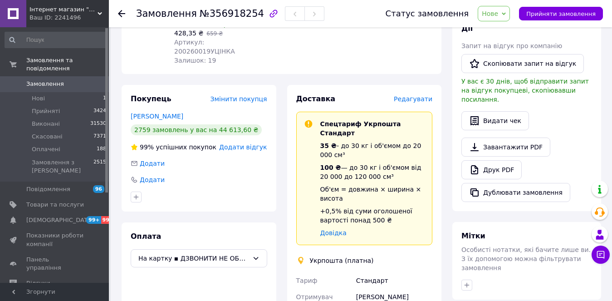
click at [154, 176] on span "Додати" at bounding box center [152, 179] width 25 height 7
type input "+380680111657"
click at [183, 190] on div at bounding box center [199, 197] width 140 height 15
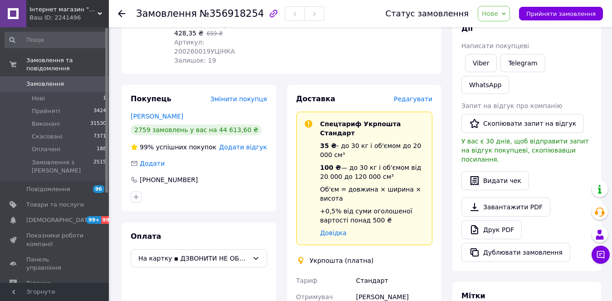
click at [410, 95] on span "Редагувати" at bounding box center [413, 98] width 39 height 7
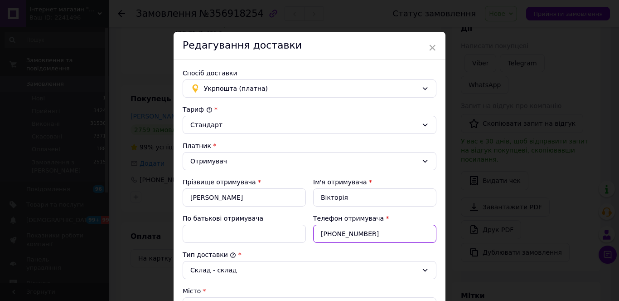
drag, startPoint x: 374, startPoint y: 238, endPoint x: 308, endPoint y: 236, distance: 65.3
click at [310, 236] on div "Телефон отримувача * +380978874936" at bounding box center [375, 228] width 131 height 36
paste input "680111657"
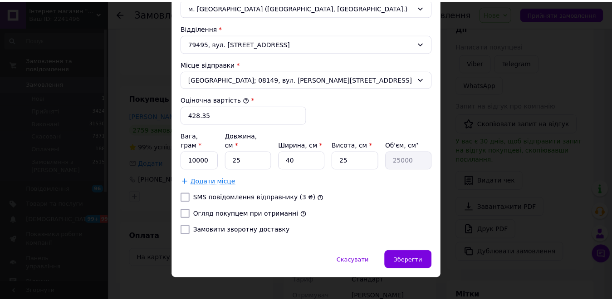
scroll to position [299, 0]
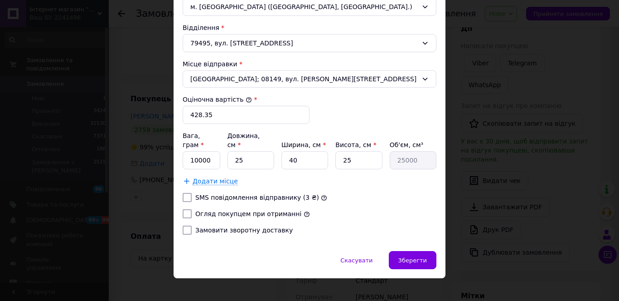
type input "+380680111657"
click at [187, 209] on input "Огляд покупцем при отриманні" at bounding box center [187, 213] width 9 height 9
checkbox input "true"
drag, startPoint x: 229, startPoint y: 151, endPoint x: 223, endPoint y: 153, distance: 6.6
click at [223, 153] on div "Вага, грам * 10000 Довжина, см * 25 Ширина, см * 40 Висота, см * 25 Об'єм, см³ …" at bounding box center [310, 150] width 254 height 38
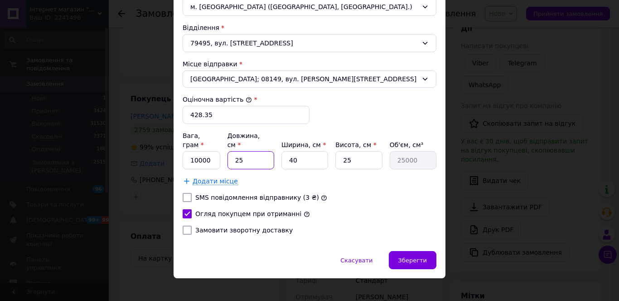
type input "3"
type input "3000"
type input "30"
type input "30000"
type input "30"
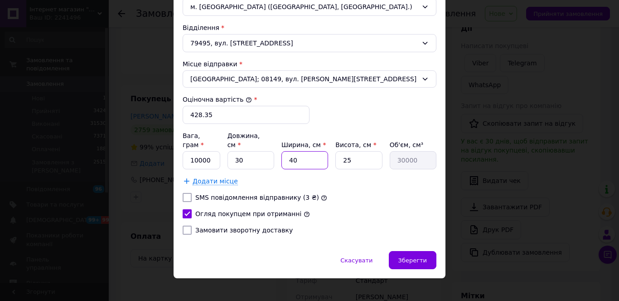
type input "2"
type input "1500"
type input "20"
type input "15000"
type input "20"
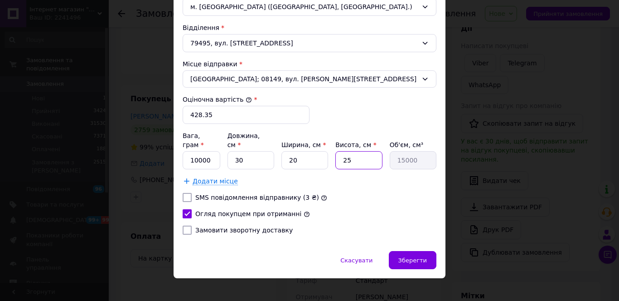
type input "2"
type input "1200"
type input "20"
type input "12000"
type input "20"
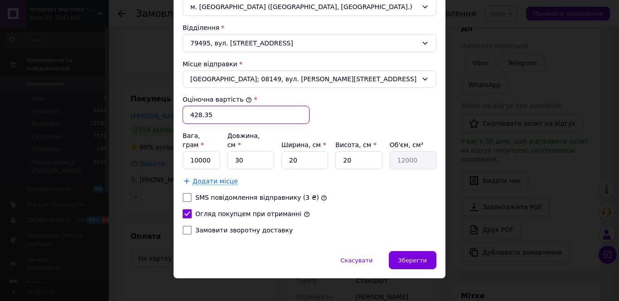
drag, startPoint x: 215, startPoint y: 114, endPoint x: 185, endPoint y: 118, distance: 29.7
click at [185, 119] on input "428.35" at bounding box center [246, 115] width 127 height 18
type input "500"
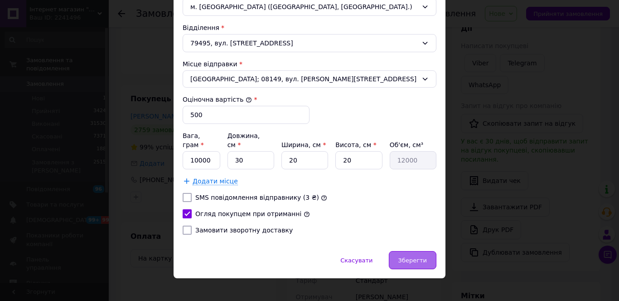
click at [418, 257] on span "Зберегти" at bounding box center [413, 260] width 29 height 7
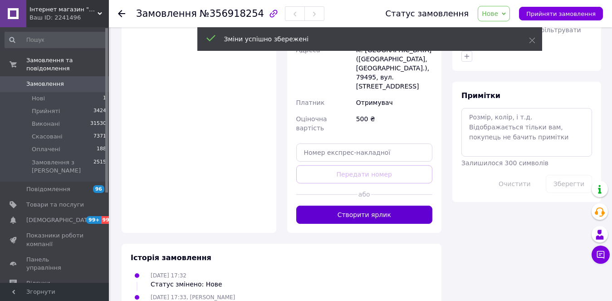
click at [379, 205] on button "Створити ярлик" at bounding box center [364, 214] width 137 height 18
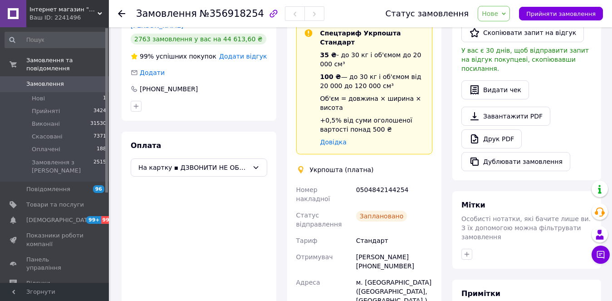
click at [371, 181] on div "0504842144254" at bounding box center [394, 193] width 80 height 25
copy div "0504842144254"
click at [61, 105] on li "Прийняті 3424" at bounding box center [56, 111] width 112 height 13
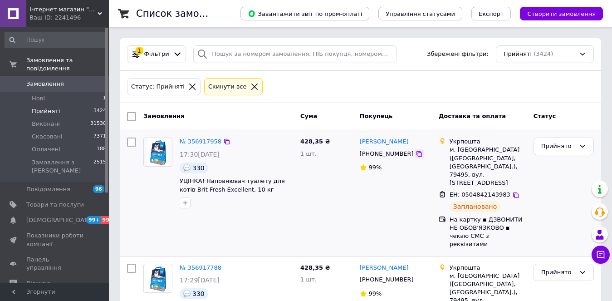
click at [415, 154] on icon at bounding box center [418, 153] width 7 height 7
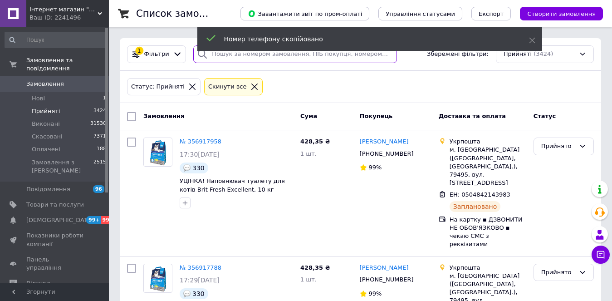
click at [229, 55] on input "search" at bounding box center [294, 54] width 203 height 18
paste input "+380680111657"
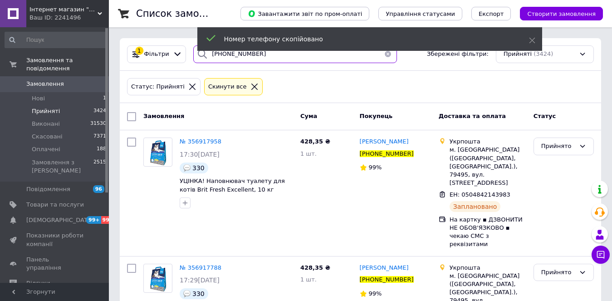
type input "+380680111657"
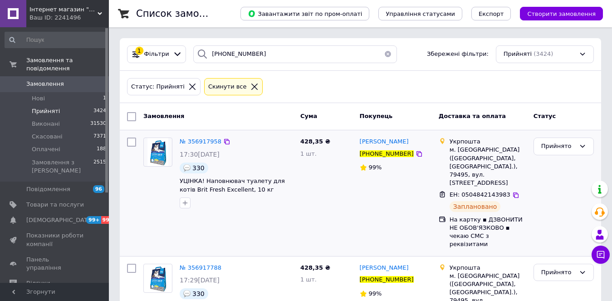
click at [512, 191] on icon at bounding box center [515, 194] width 7 height 7
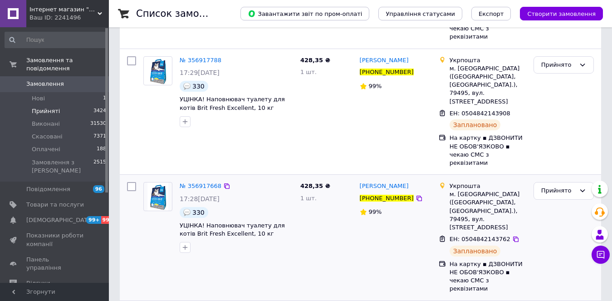
scroll to position [227, 0]
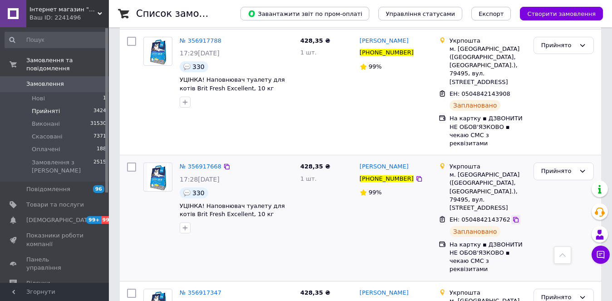
click at [511, 215] on div at bounding box center [515, 219] width 9 height 9
click at [512, 216] on icon at bounding box center [515, 219] width 7 height 7
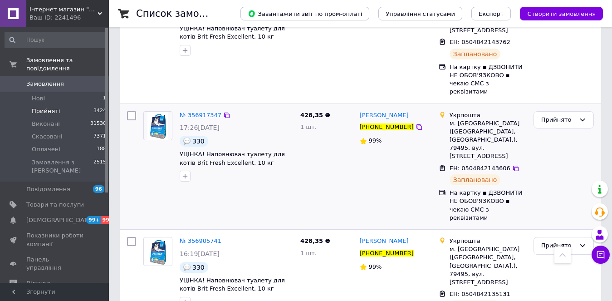
scroll to position [408, 0]
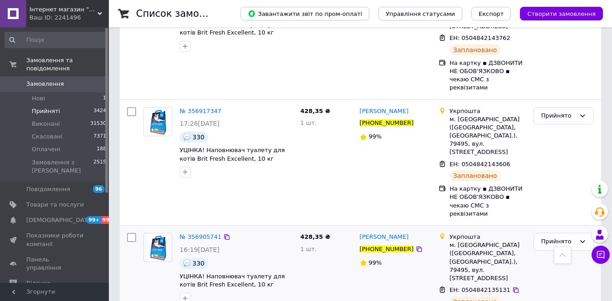
drag, startPoint x: 507, startPoint y: 175, endPoint x: 471, endPoint y: 192, distance: 40.4
click at [498, 285] on div "ЕН: 0504842135131" at bounding box center [488, 290] width 78 height 10
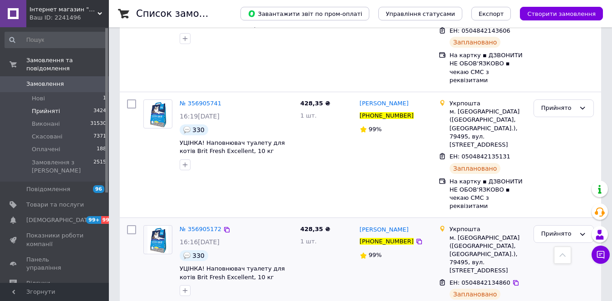
scroll to position [544, 0]
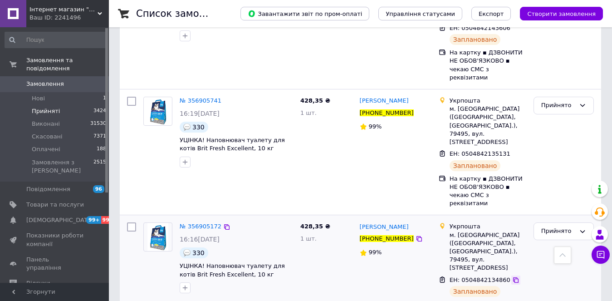
drag, startPoint x: 508, startPoint y: 139, endPoint x: 306, endPoint y: 293, distance: 254.3
click at [512, 276] on icon at bounding box center [515, 279] width 7 height 7
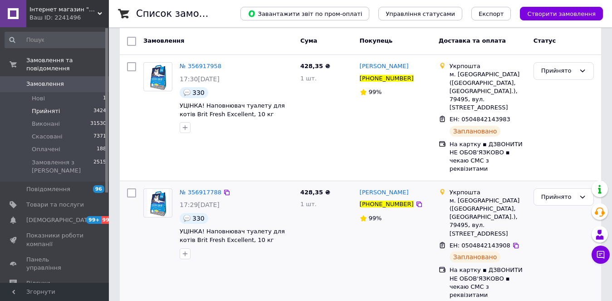
scroll to position [91, 0]
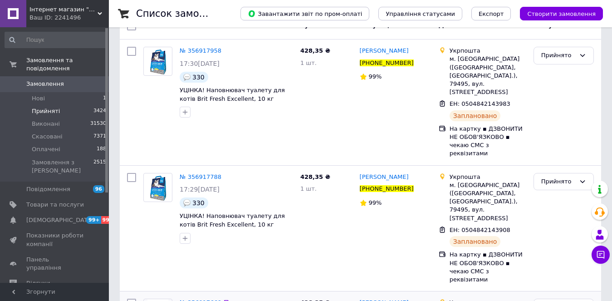
drag, startPoint x: 504, startPoint y: 189, endPoint x: 389, endPoint y: 283, distance: 149.5
click at [512, 226] on icon at bounding box center [515, 229] width 7 height 7
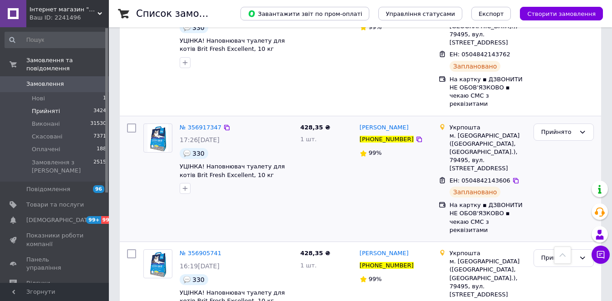
scroll to position [408, 0]
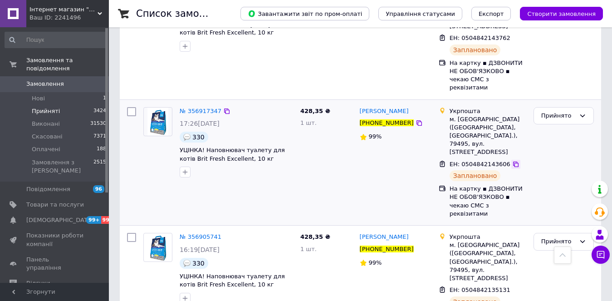
click at [512, 161] on icon at bounding box center [515, 164] width 7 height 7
click at [513, 287] on icon at bounding box center [515, 289] width 5 height 5
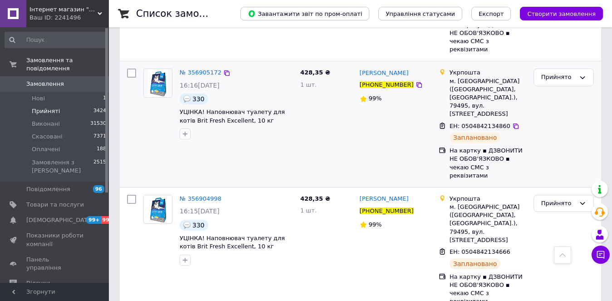
scroll to position [726, 0]
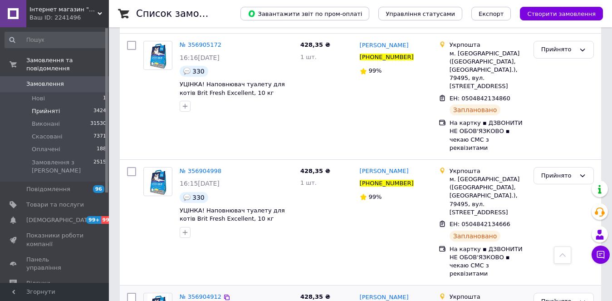
drag, startPoint x: 506, startPoint y: 59, endPoint x: 247, endPoint y: 166, distance: 281.0
click at [512, 220] on icon at bounding box center [515, 223] width 7 height 7
drag, startPoint x: 507, startPoint y: 159, endPoint x: 340, endPoint y: 288, distance: 211.5
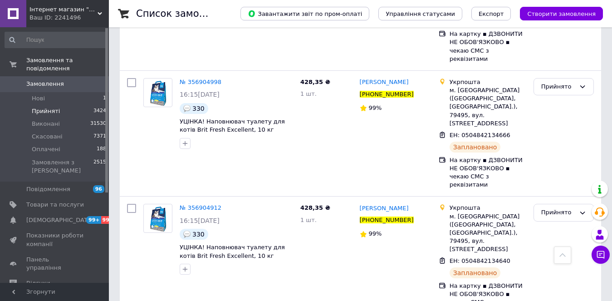
scroll to position [816, 0]
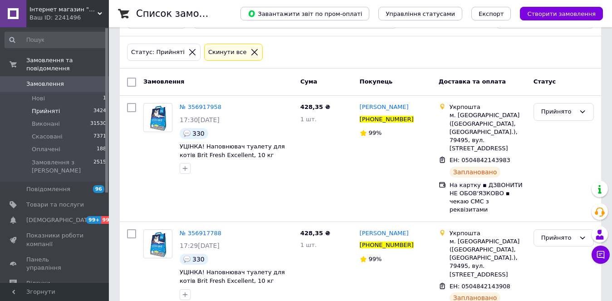
scroll to position [80, 0]
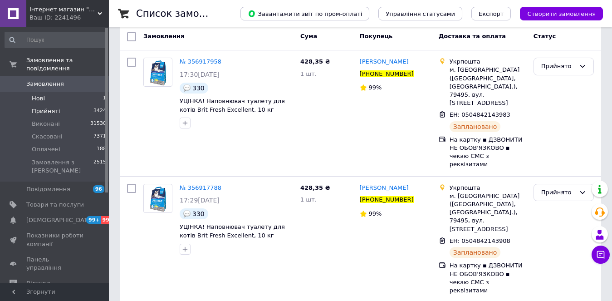
click at [54, 92] on li "Нові 1" at bounding box center [56, 98] width 112 height 13
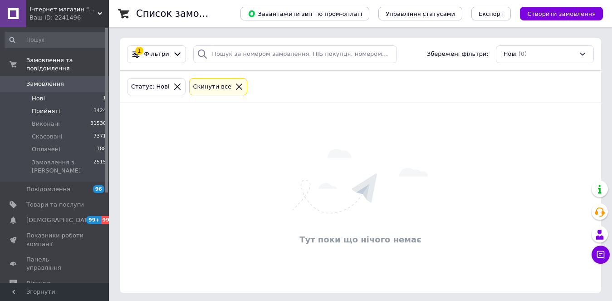
click at [56, 107] on span "Прийняті" at bounding box center [46, 111] width 28 height 8
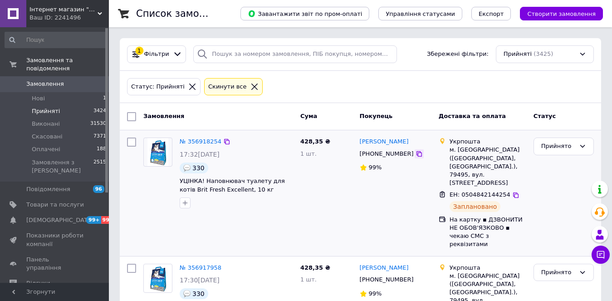
click at [415, 155] on icon at bounding box center [418, 153] width 7 height 7
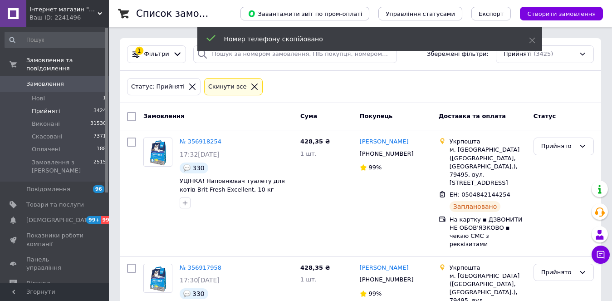
click at [206, 49] on div "Номер телефону скопійовано" at bounding box center [369, 39] width 345 height 24
click at [220, 54] on input "search" at bounding box center [294, 54] width 203 height 18
paste input "+380680111657"
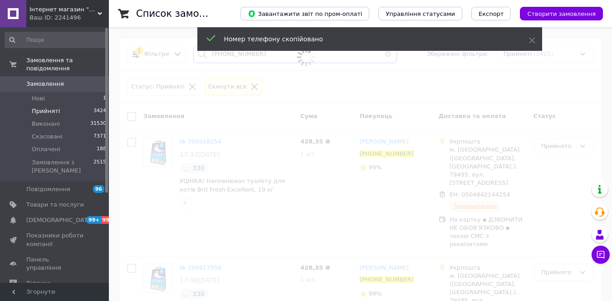
type input "+380680111657"
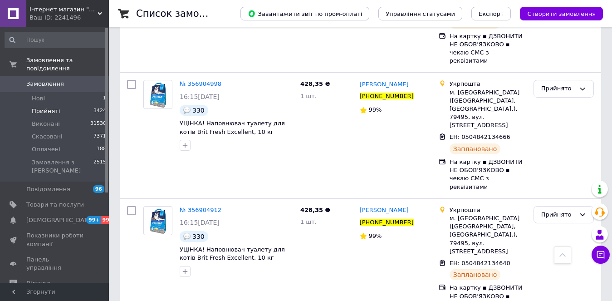
scroll to position [952, 0]
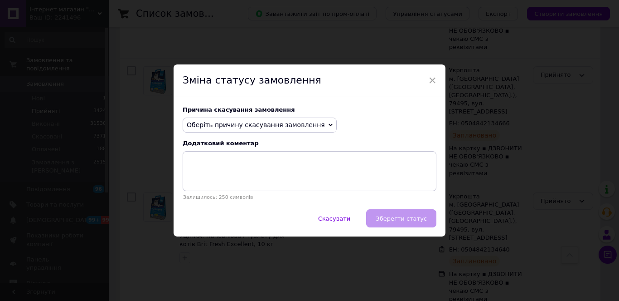
click at [215, 124] on span "Оберіть причину скасування замовлення" at bounding box center [256, 124] width 138 height 7
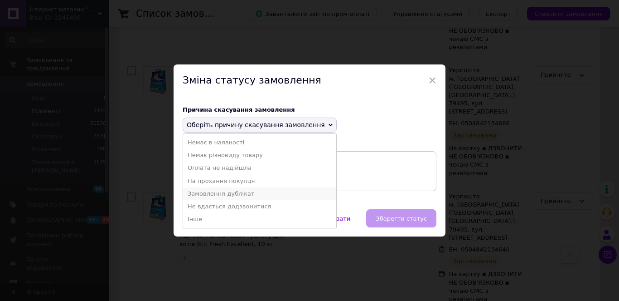
click at [225, 192] on li "Замовлення-дублікат" at bounding box center [259, 193] width 153 height 13
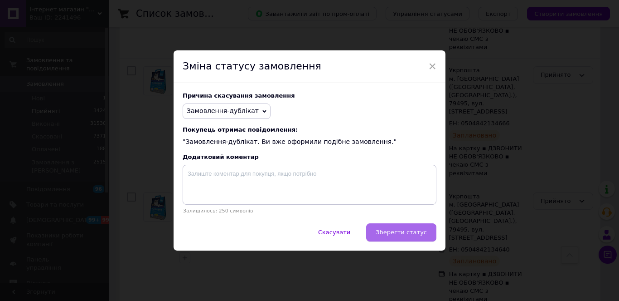
click at [399, 233] on span "Зберегти статус" at bounding box center [401, 232] width 51 height 7
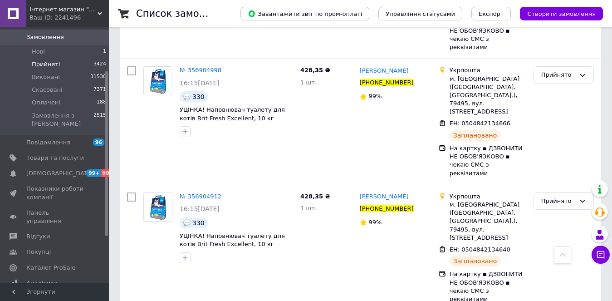
scroll to position [0, 0]
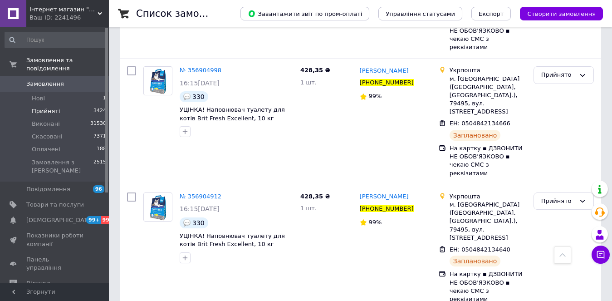
click at [49, 107] on span "Прийняті" at bounding box center [46, 111] width 28 height 8
click at [35, 92] on li "Нові 1" at bounding box center [56, 98] width 112 height 13
click at [35, 94] on span "Нові" at bounding box center [38, 98] width 13 height 8
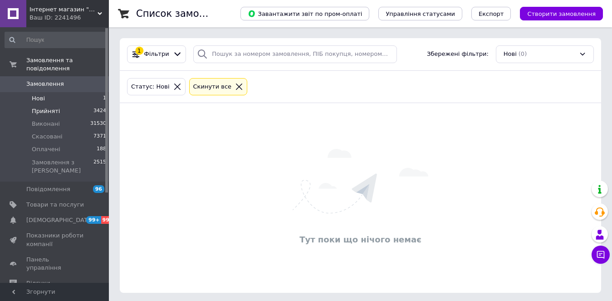
click at [59, 105] on li "Прийняті 3424" at bounding box center [56, 111] width 112 height 13
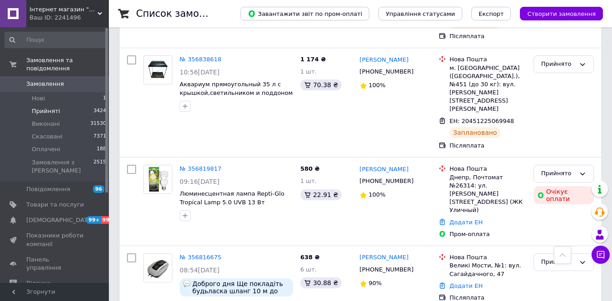
scroll to position [1687, 0]
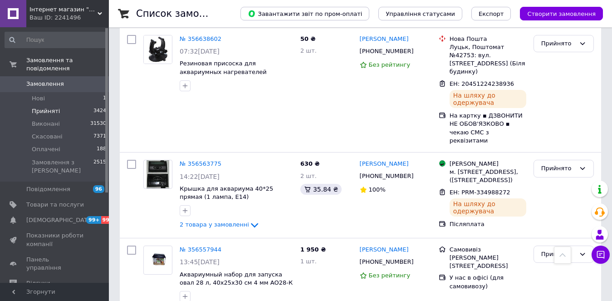
scroll to position [1596, 0]
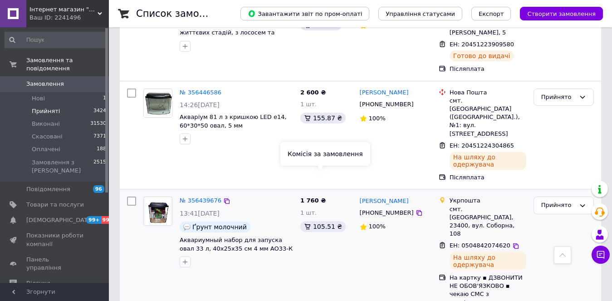
scroll to position [408, 0]
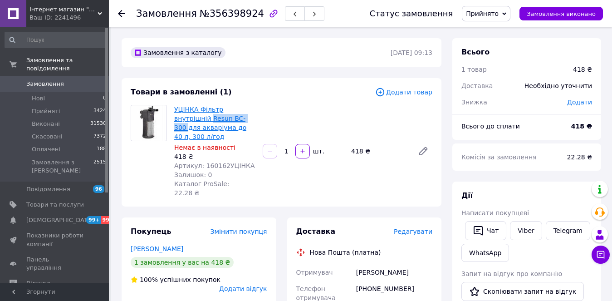
drag, startPoint x: 181, startPoint y: 117, endPoint x: 215, endPoint y: 116, distance: 34.0
click at [215, 116] on div "УЦІНКА Фільтр внутрішній Resun BC-300 для акваріума до 40 л, 300 л/год Немає в …" at bounding box center [215, 151] width 88 height 96
copy link "Resun BC-300"
click at [413, 226] on div "Доставка Редагувати" at bounding box center [364, 231] width 137 height 10
click at [413, 228] on span "Редагувати" at bounding box center [413, 231] width 39 height 7
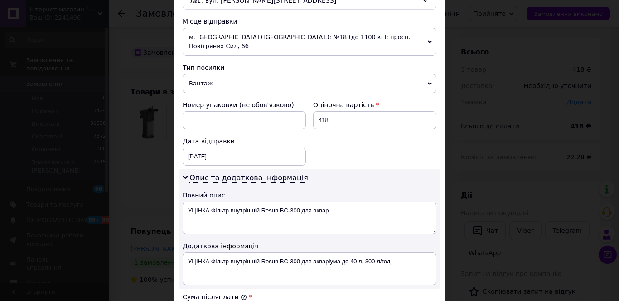
scroll to position [503, 0]
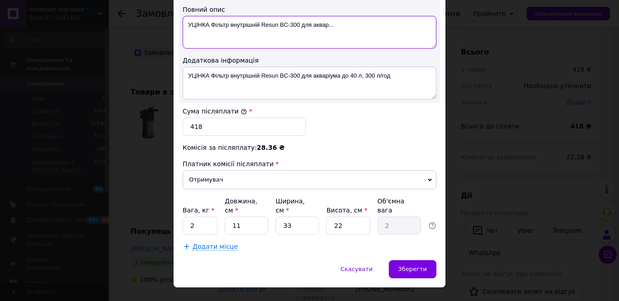
click at [231, 16] on textarea "УЦІНКА Фільтр внутрішній Resun BC-300 для аквар..." at bounding box center [310, 32] width 254 height 33
paste textarea "Resun BC-300"
type textarea "Resun BC-300"
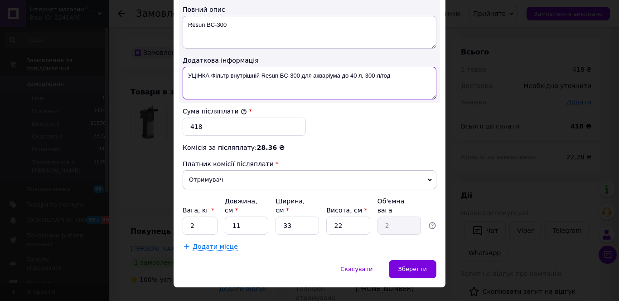
drag, startPoint x: 188, startPoint y: 67, endPoint x: 170, endPoint y: 68, distance: 18.2
click at [170, 67] on div "× Редагування доставки Спосіб доставки Нова Пошта (платна) Платник Отримувач Ві…" at bounding box center [309, 150] width 619 height 301
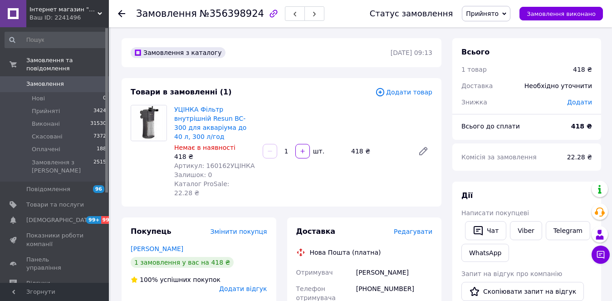
click at [415, 228] on span "Редагувати" at bounding box center [413, 231] width 39 height 7
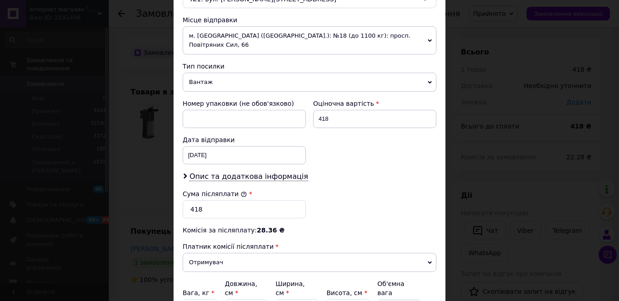
scroll to position [363, 0]
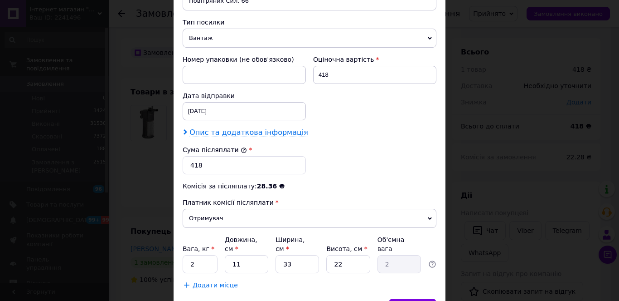
click at [212, 128] on span "Опис та додаткова інформація" at bounding box center [249, 132] width 119 height 9
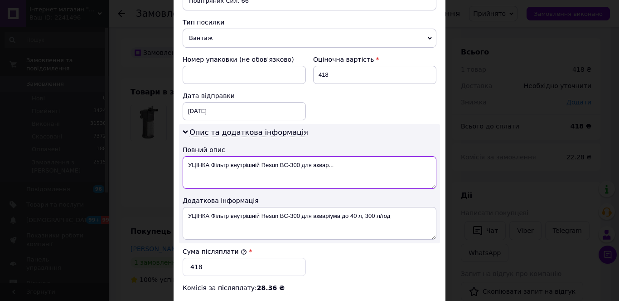
drag, startPoint x: 209, startPoint y: 157, endPoint x: 185, endPoint y: 157, distance: 24.0
click at [185, 157] on textarea "УЦІНКА Фільтр внутрішній Resun BC-300 для аквар..." at bounding box center [310, 172] width 254 height 33
type textarea "Фільтр внутрішній Resun BC-300 для аквар..."
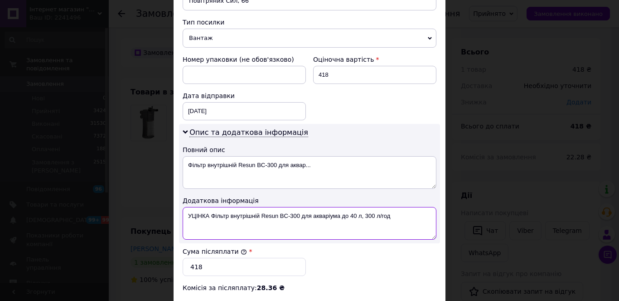
drag, startPoint x: 209, startPoint y: 203, endPoint x: 184, endPoint y: 205, distance: 25.5
click at [184, 207] on textarea "УЦІНКА Фільтр внутрішній Resun BC-300 для акваріума до 40 л, 300 л/год" at bounding box center [310, 223] width 254 height 33
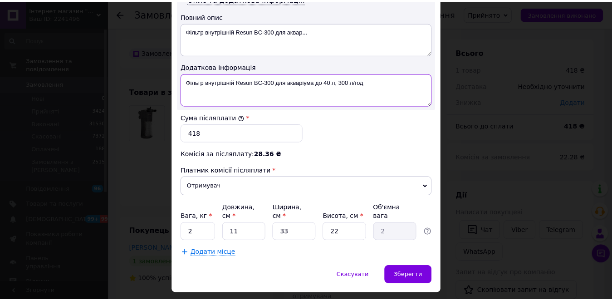
scroll to position [503, 0]
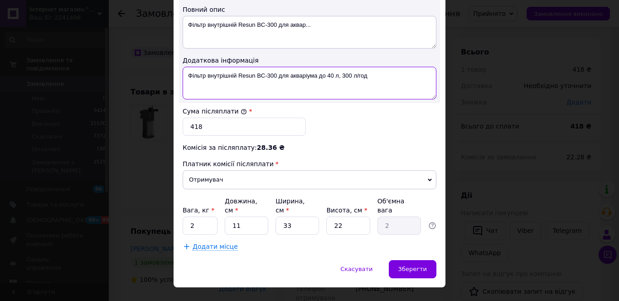
type textarea "Фільтр внутрішній Resun BC-300 для акваріума до 40 л, 300 л/год"
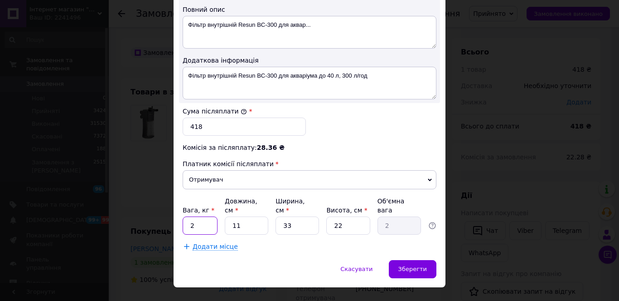
drag, startPoint x: 200, startPoint y: 210, endPoint x: 188, endPoint y: 209, distance: 11.8
click at [188, 216] on input "2" at bounding box center [200, 225] width 35 height 18
type input "0.5"
type input "2"
type input "0.36"
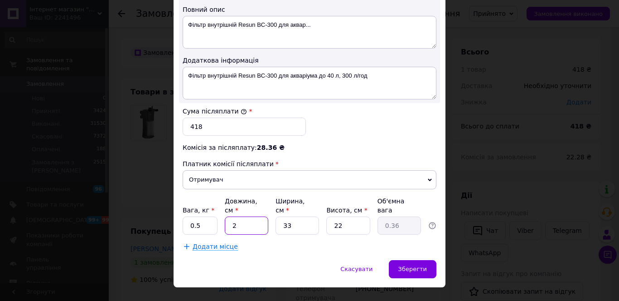
type input "20"
type input "3.63"
type input "20"
type input "2"
type input "0.22"
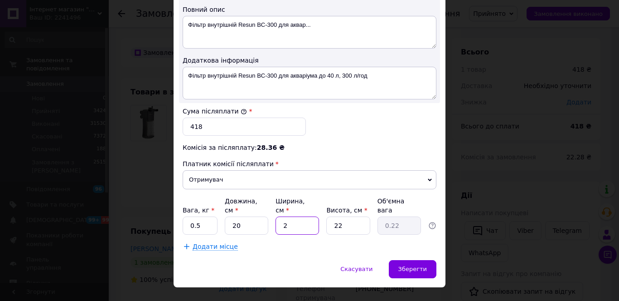
type input "20"
type input "2.2"
type input "20"
type input "5"
type input "0.5"
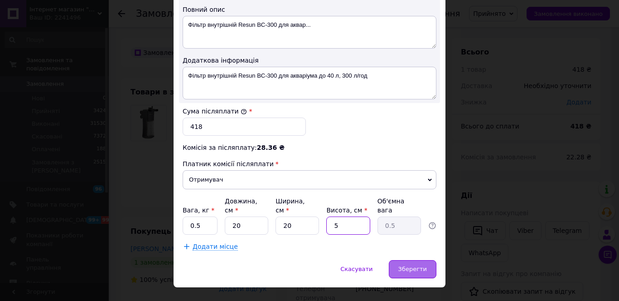
type input "5"
click at [424, 265] on span "Зберегти" at bounding box center [413, 268] width 29 height 7
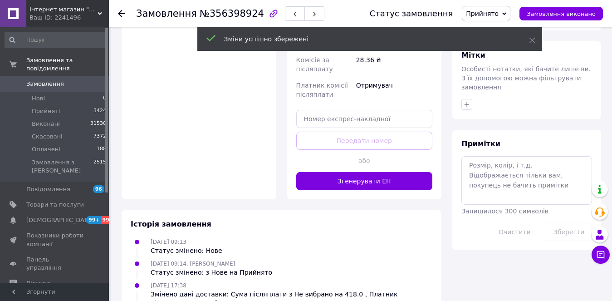
drag, startPoint x: 353, startPoint y: 143, endPoint x: 378, endPoint y: 181, distance: 45.8
click at [353, 172] on button "Згенерувати ЕН" at bounding box center [364, 181] width 137 height 18
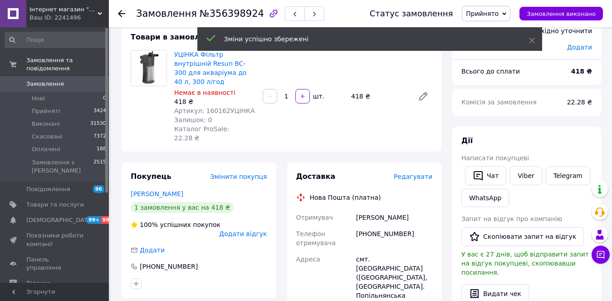
scroll to position [0, 0]
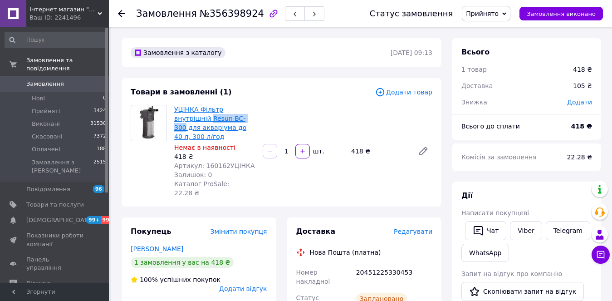
drag, startPoint x: 172, startPoint y: 118, endPoint x: 212, endPoint y: 117, distance: 39.5
copy link "Resun BC-300"
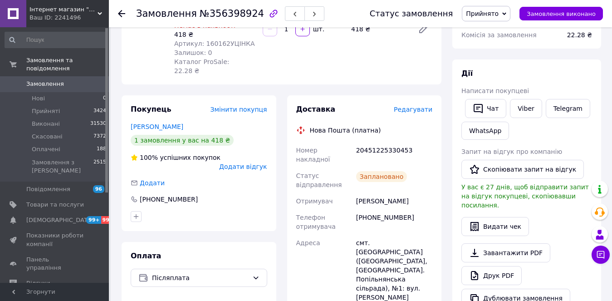
scroll to position [181, 0]
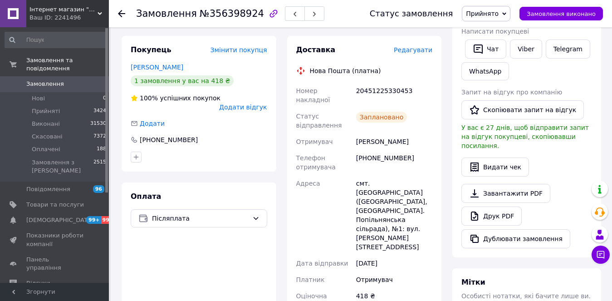
click at [372, 83] on div "20451225330453" at bounding box center [394, 95] width 80 height 25
copy div "20451225330453"
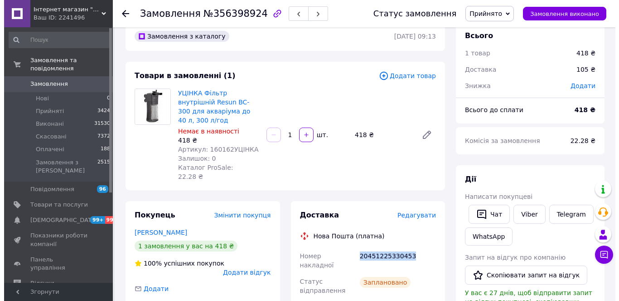
scroll to position [0, 0]
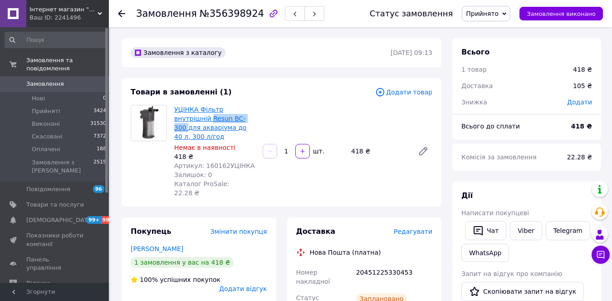
drag, startPoint x: 174, startPoint y: 117, endPoint x: 214, endPoint y: 119, distance: 39.9
click at [214, 119] on div "УЦІНКА Фільтр внутрішній Resun BC-300 для акваріума до 40 л, 300 л/год Немає в …" at bounding box center [215, 151] width 88 height 96
copy link "Resun BC-300"
click at [41, 105] on li "Прийняті 3424" at bounding box center [56, 111] width 112 height 13
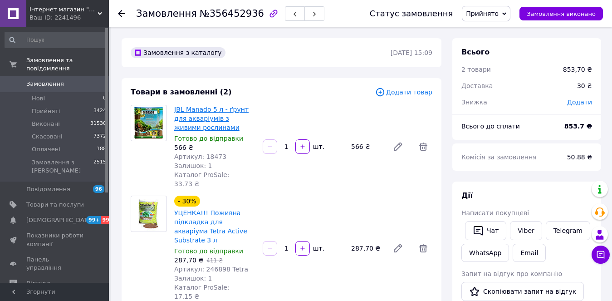
click at [207, 116] on link "JBL Manado 5 л - ґрунт для акваріумів з живими рослинами" at bounding box center [211, 118] width 74 height 25
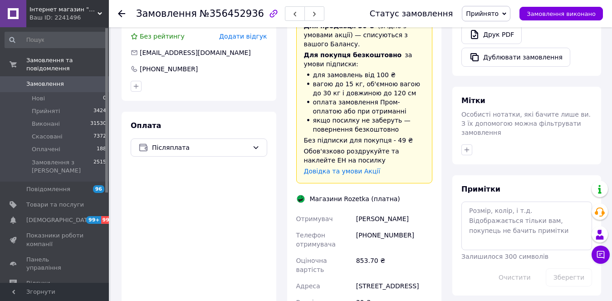
scroll to position [544, 0]
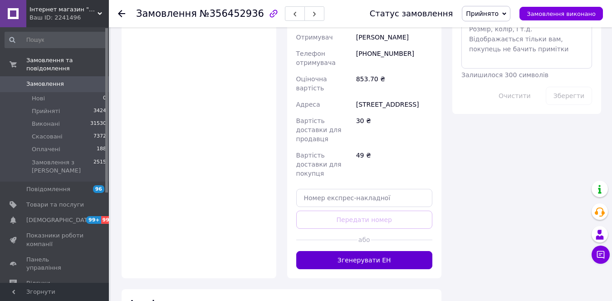
click at [385, 251] on button "Згенерувати ЕН" at bounding box center [364, 260] width 137 height 18
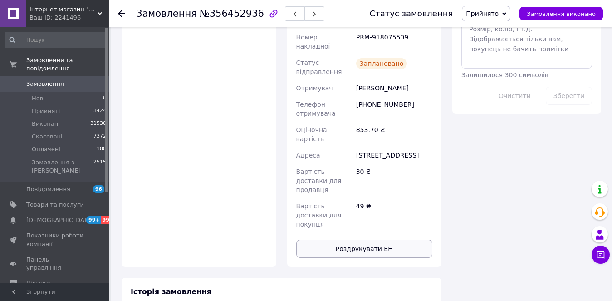
click at [364, 239] on button "Роздрукувати ЕН" at bounding box center [364, 248] width 137 height 18
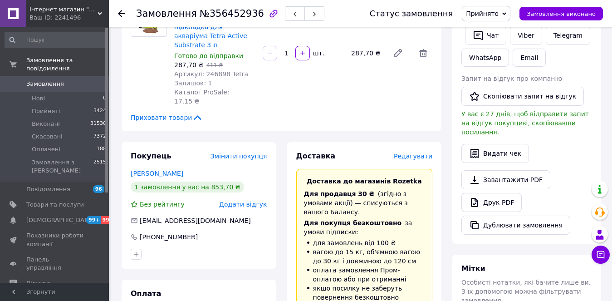
scroll to position [136, 0]
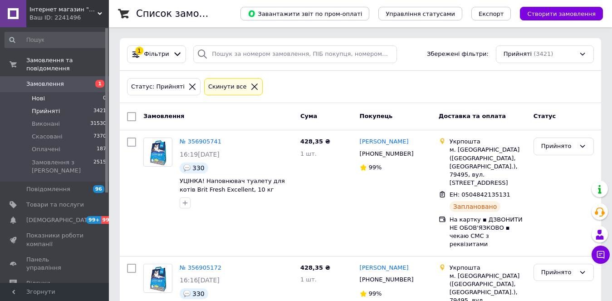
click at [48, 92] on li "Нові 0" at bounding box center [56, 98] width 112 height 13
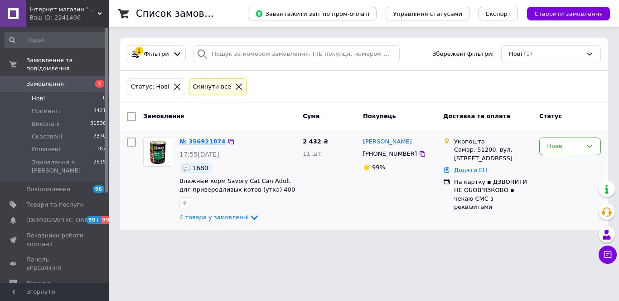
click at [201, 145] on link "№ 356921874" at bounding box center [203, 141] width 46 height 7
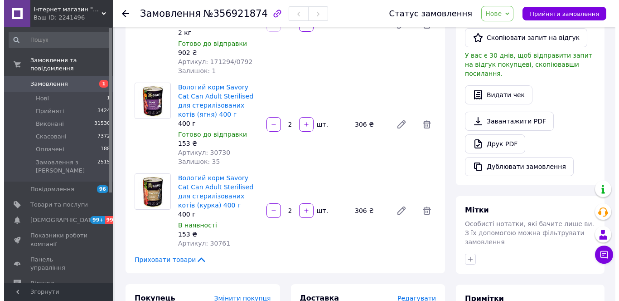
scroll to position [317, 0]
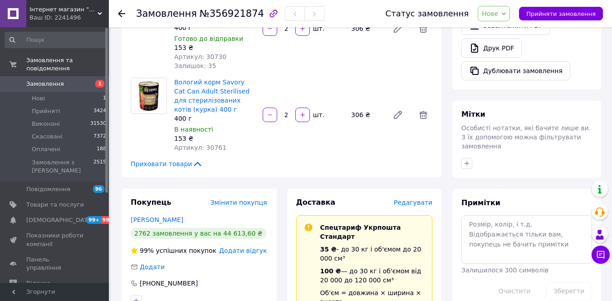
click at [410, 199] on span "Редагувати" at bounding box center [413, 202] width 39 height 7
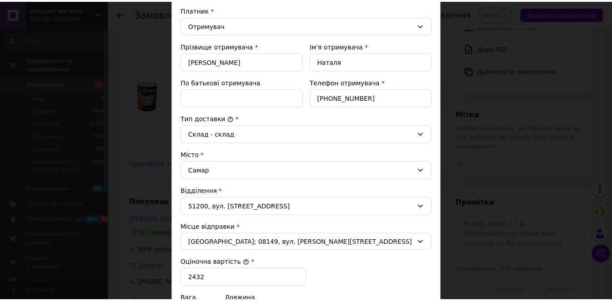
scroll to position [299, 0]
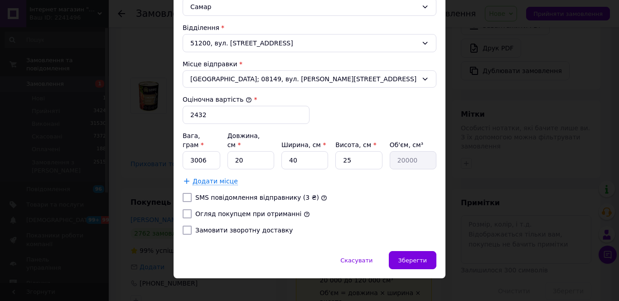
click at [186, 209] on input "Огляд покупцем при отриманні" at bounding box center [187, 213] width 9 height 9
checkbox input "true"
drag, startPoint x: 205, startPoint y: 115, endPoint x: 185, endPoint y: 116, distance: 19.1
click at [183, 117] on input "2432" at bounding box center [246, 115] width 127 height 18
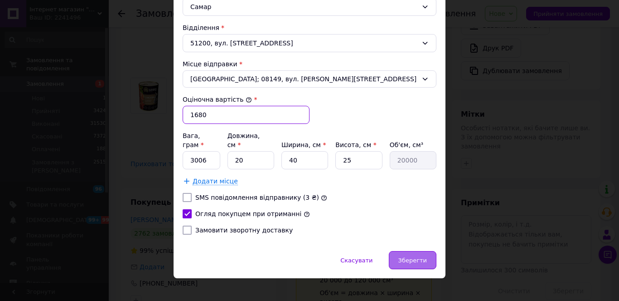
type input "1680"
click at [411, 257] on span "Зберегти" at bounding box center [413, 260] width 29 height 7
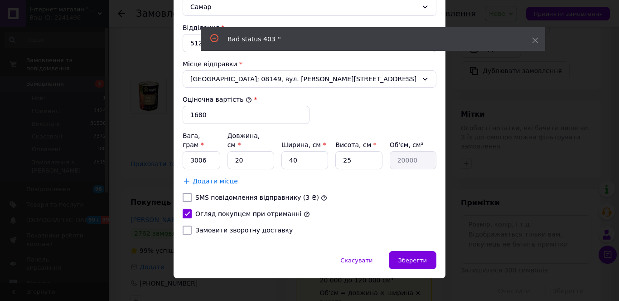
click at [489, 176] on div "× Редагування доставки Спосіб доставки Укрпошта (платна) Тариф * Стандарт Платн…" at bounding box center [309, 150] width 619 height 301
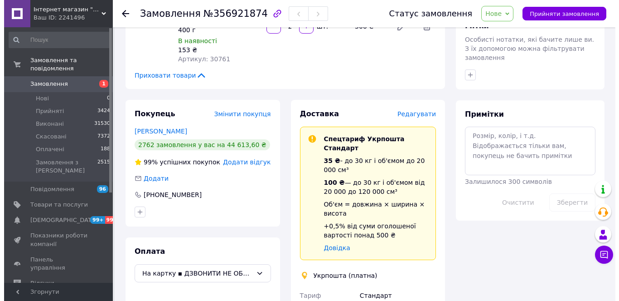
scroll to position [408, 0]
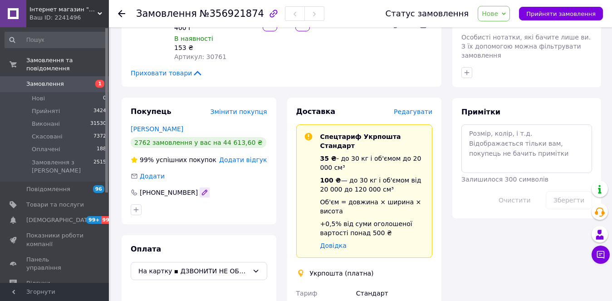
click at [201, 189] on icon "button" at bounding box center [204, 192] width 7 height 7
drag, startPoint x: 179, startPoint y: 172, endPoint x: 206, endPoint y: 170, distance: 27.3
click at [206, 185] on input "[PHONE_NUMBER]" at bounding box center [199, 192] width 137 height 15
type input "[PHONE_NUMBER]"
click at [191, 202] on div at bounding box center [199, 209] width 140 height 15
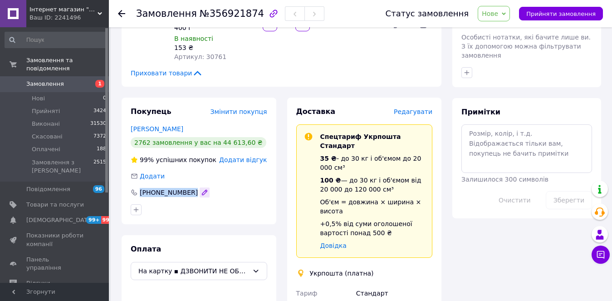
drag, startPoint x: 141, startPoint y: 172, endPoint x: 191, endPoint y: 169, distance: 50.0
click at [187, 188] on div "[PHONE_NUMBER]" at bounding box center [170, 192] width 81 height 9
copy div "[PHONE_NUMBER]"
click at [413, 108] on span "Редагувати" at bounding box center [413, 111] width 39 height 7
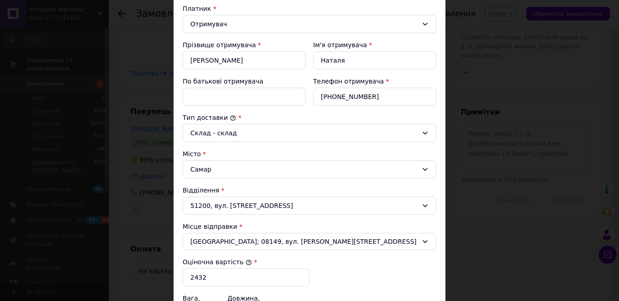
scroll to position [136, 0]
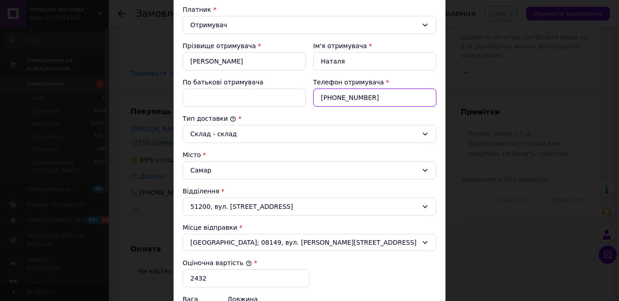
drag, startPoint x: 378, startPoint y: 94, endPoint x: 300, endPoint y: 99, distance: 78.6
click at [293, 99] on div "Прізвище отримувача * [PERSON_NAME] Ім'я отримувача * [PERSON_NAME] батькові от…" at bounding box center [309, 74] width 261 height 73
paste input "660619984"
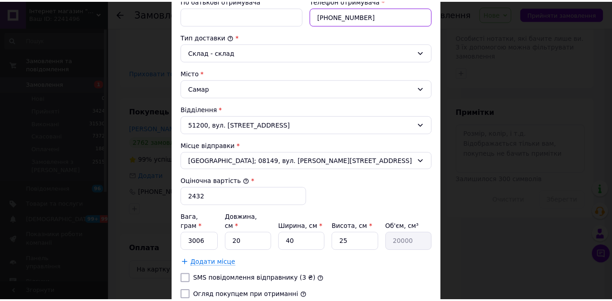
scroll to position [299, 0]
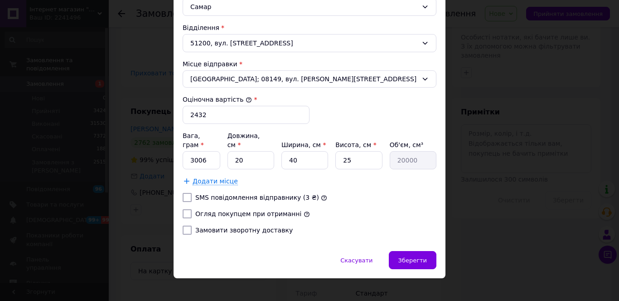
type input "[PHONE_NUMBER]"
click at [188, 209] on input "Огляд покупцем при отриманні" at bounding box center [187, 213] width 9 height 9
checkbox input "true"
drag, startPoint x: 207, startPoint y: 117, endPoint x: 189, endPoint y: 118, distance: 18.6
click at [188, 118] on input "2432" at bounding box center [246, 115] width 127 height 18
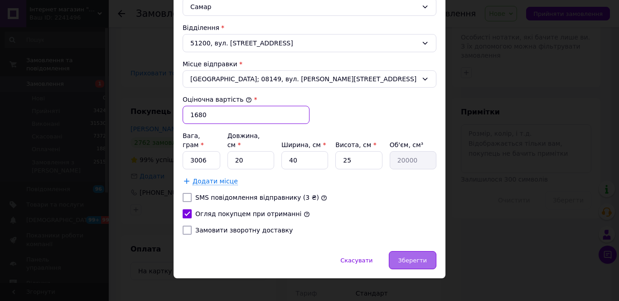
type input "1680"
click at [409, 257] on span "Зберегти" at bounding box center [413, 260] width 29 height 7
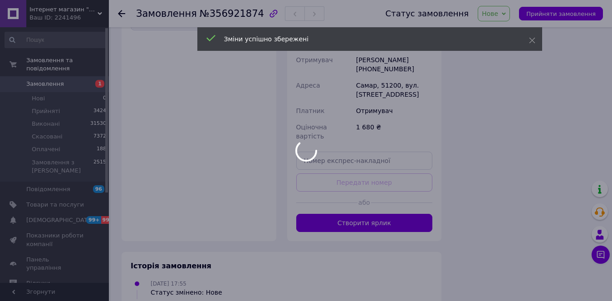
scroll to position [659, 0]
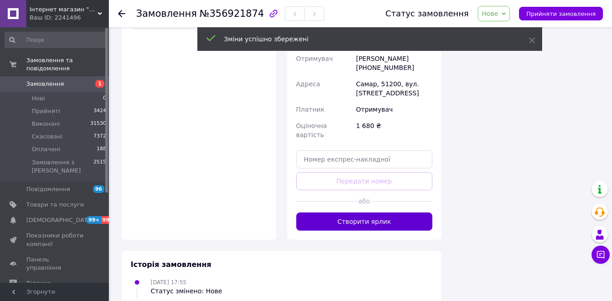
click at [365, 212] on button "Створити ярлик" at bounding box center [364, 221] width 137 height 18
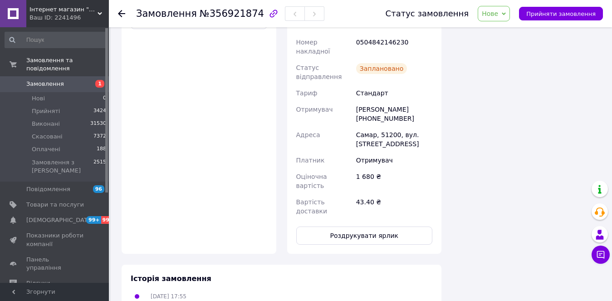
scroll to position [568, 0]
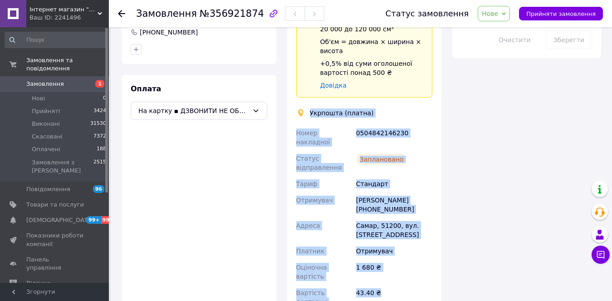
drag, startPoint x: 309, startPoint y: 83, endPoint x: 404, endPoint y: 252, distance: 193.9
click at [405, 254] on div "Доставка Редагувати Спецтариф Укрпошта Стандарт 35 ₴ - до 30 кг і об'ємом до 20…" at bounding box center [364, 140] width 137 height 389
copy div "Укрпошта (платна) Номер накладної 0504842146230 Статус відправлення Заплановано…"
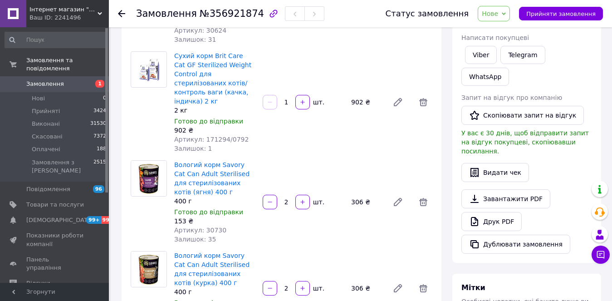
scroll to position [160, 0]
